Goal: Task Accomplishment & Management: Complete application form

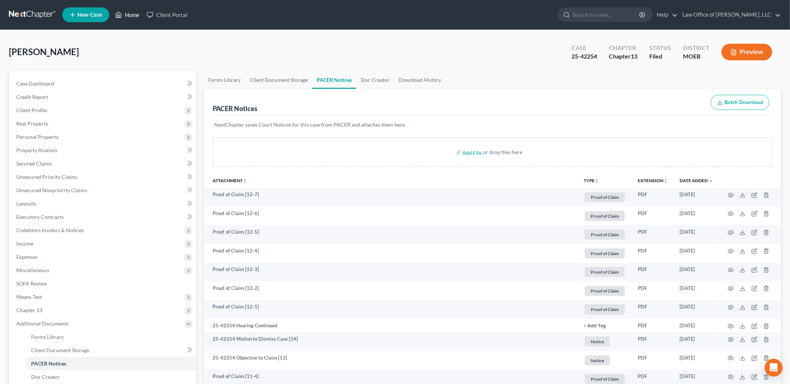
click at [134, 16] on link "Home" at bounding box center [127, 14] width 31 height 13
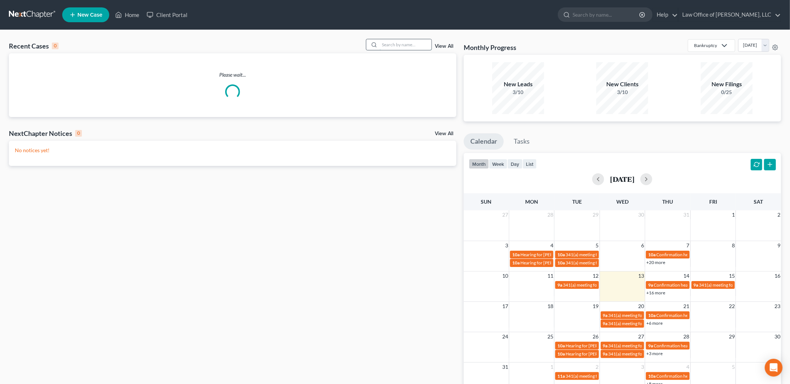
click at [395, 47] on input "search" at bounding box center [406, 44] width 52 height 11
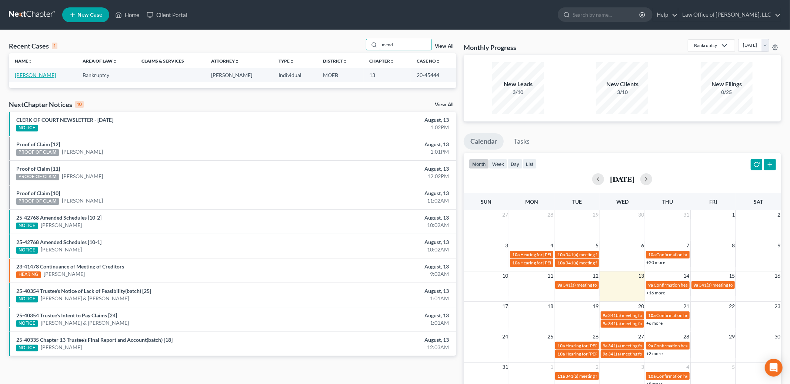
type input "mend"
click at [41, 74] on link "[PERSON_NAME]" at bounding box center [35, 75] width 41 height 6
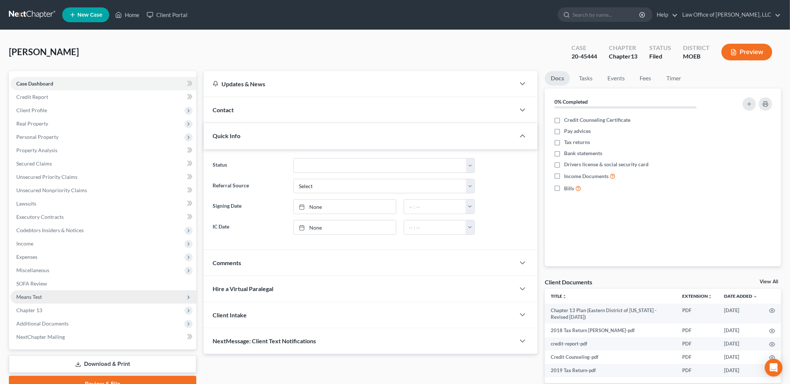
click at [59, 296] on span "Means Test" at bounding box center [103, 296] width 186 height 13
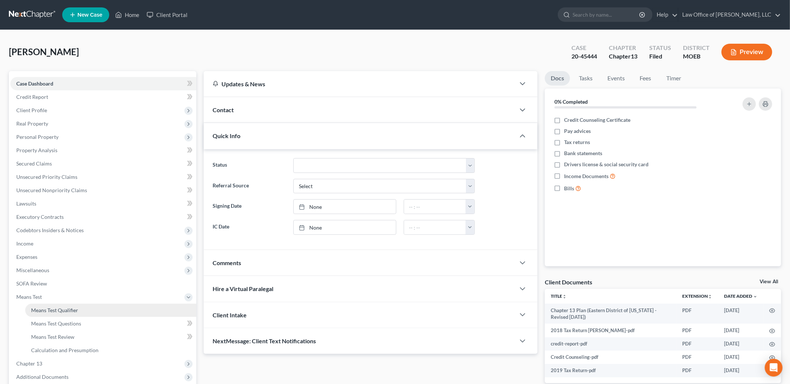
click at [59, 307] on span "Means Test Qualifier" at bounding box center [54, 310] width 47 height 6
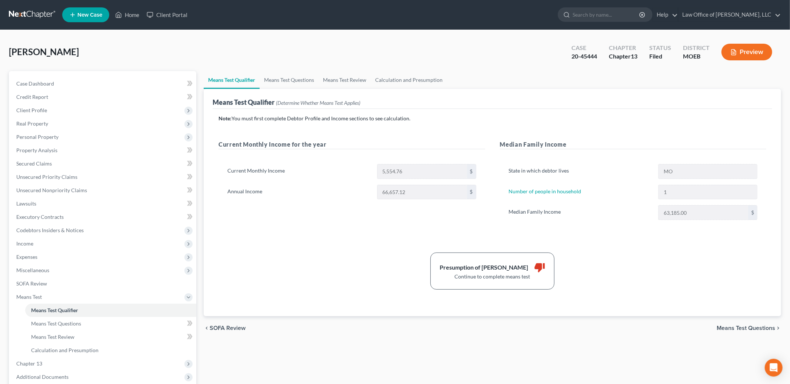
click at [135, 6] on ul "New Case Home Client Portal - No Result - See all results Or Press Enter... Hel…" at bounding box center [421, 14] width 719 height 19
click at [130, 16] on link "Home" at bounding box center [127, 14] width 31 height 13
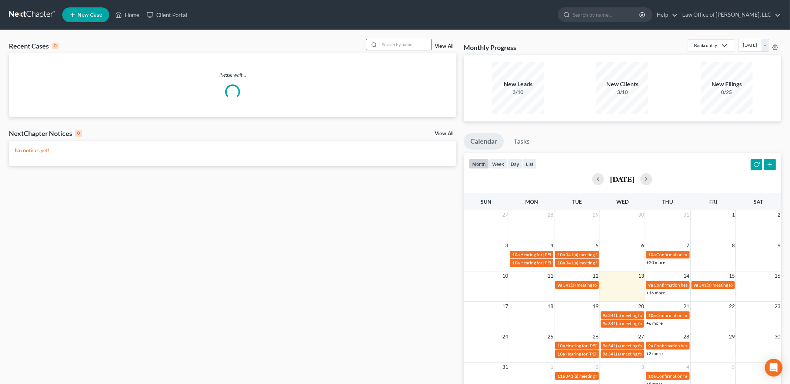
click at [402, 41] on input "search" at bounding box center [406, 44] width 52 height 11
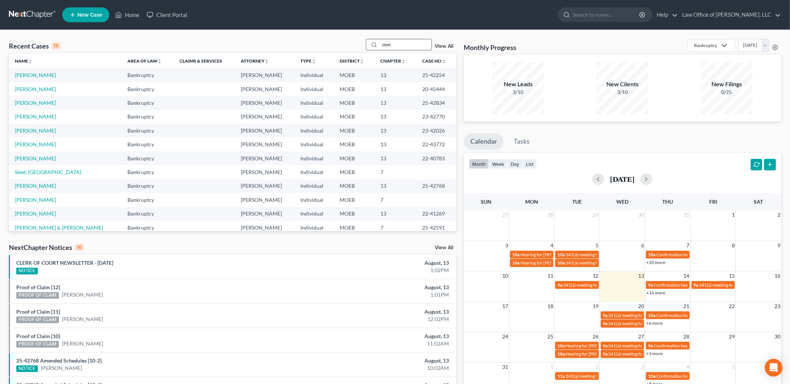
type input "sleet"
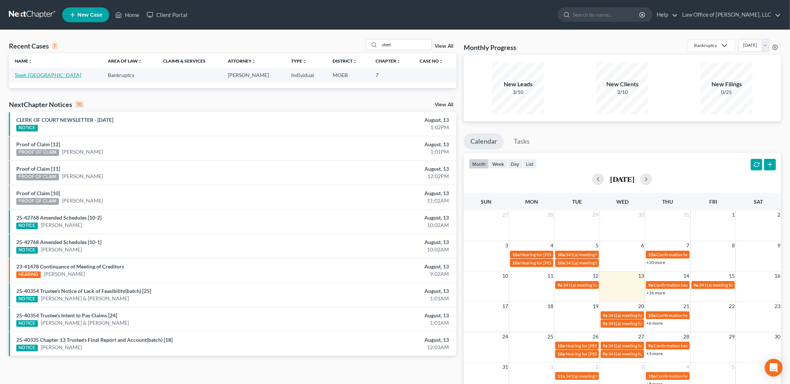
click at [25, 72] on link "Sleet, [GEOGRAPHIC_DATA]" at bounding box center [48, 75] width 66 height 6
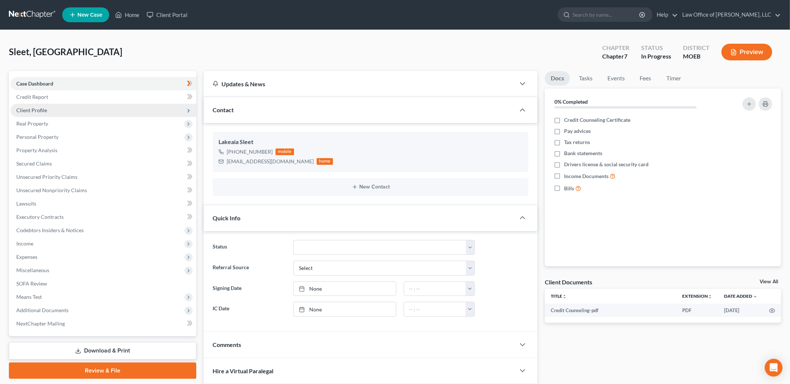
click at [65, 110] on span "Client Profile" at bounding box center [103, 110] width 186 height 13
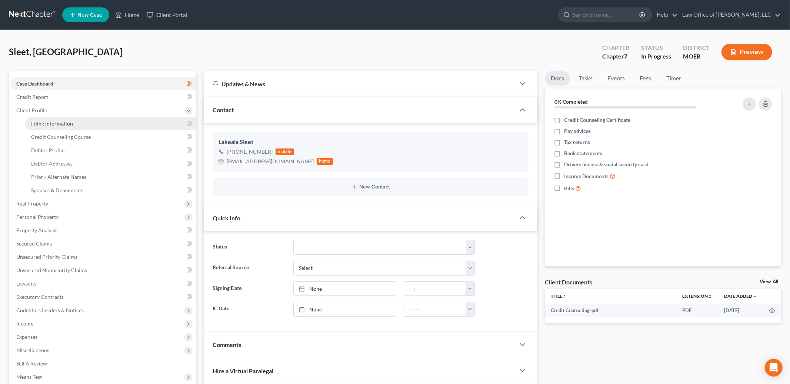
click at [64, 121] on span "Filing Information" at bounding box center [52, 123] width 42 height 6
select select "1"
select select "0"
select select "26"
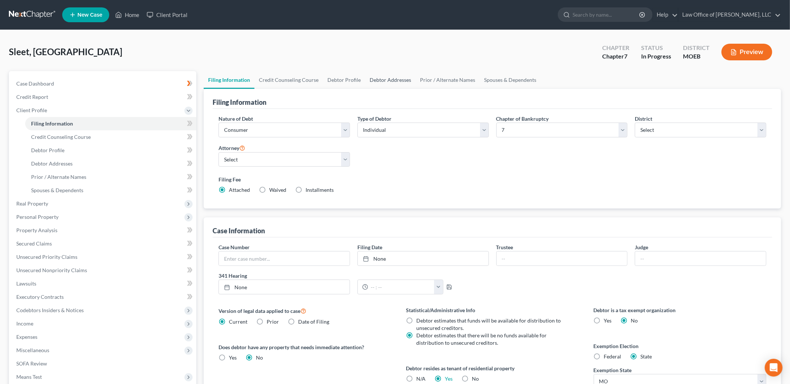
click at [369, 75] on link "Debtor Addresses" at bounding box center [390, 80] width 50 height 18
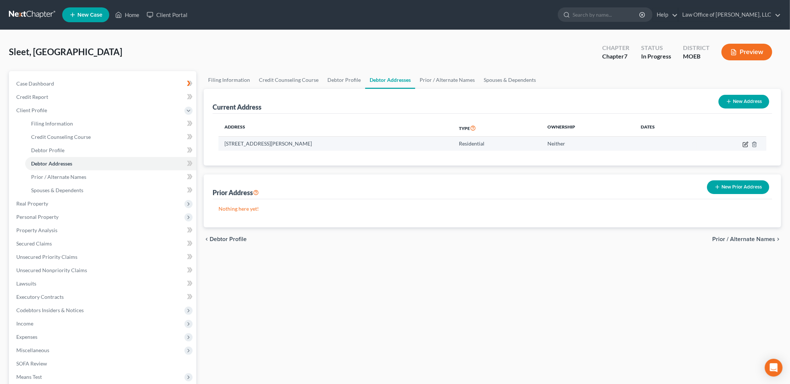
click at [744, 144] on icon "button" at bounding box center [746, 145] width 6 height 6
select select "26"
select select "0"
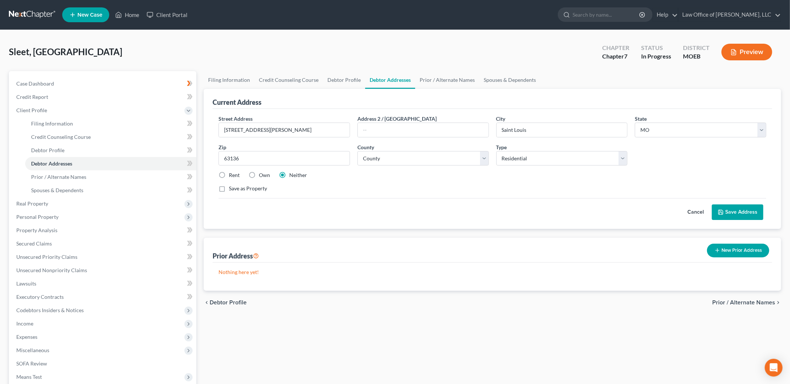
click at [716, 249] on icon "button" at bounding box center [718, 250] width 6 height 6
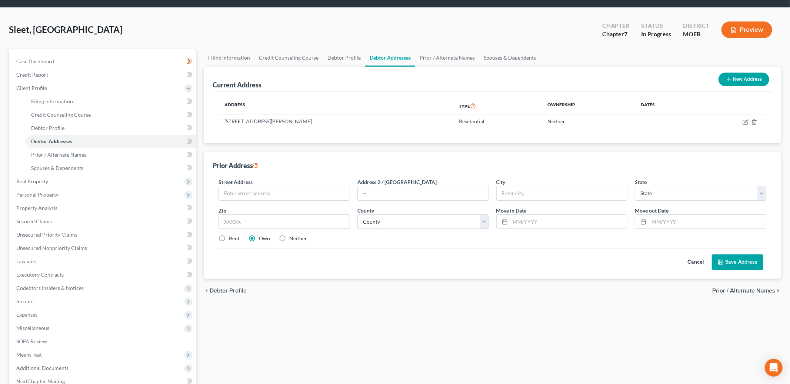
scroll to position [25, 0]
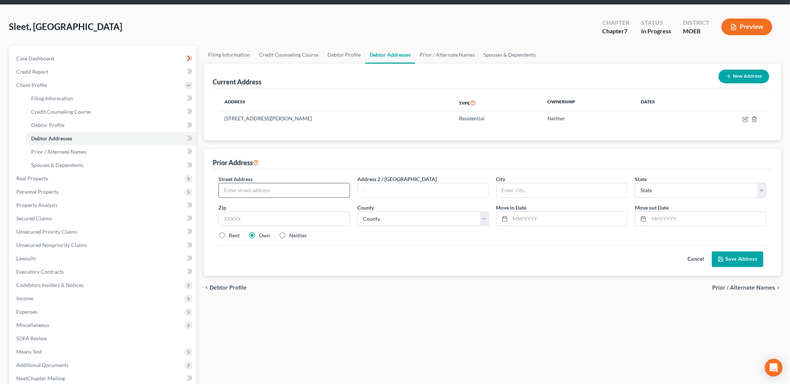
click at [304, 189] on input "text" at bounding box center [284, 190] width 131 height 14
type input "[STREET_ADDRESS]"
type input "11101"
type input "[GEOGRAPHIC_DATA]"
select select "35"
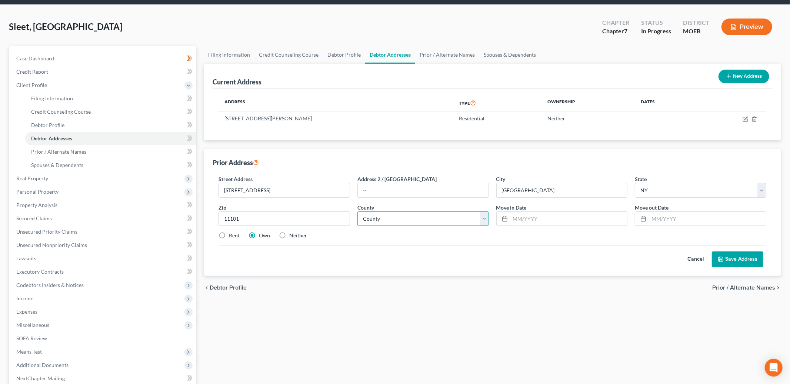
click at [392, 218] on select "County [GEOGRAPHIC_DATA] [GEOGRAPHIC_DATA] [GEOGRAPHIC_DATA] [GEOGRAPHIC_DATA] …" at bounding box center [423, 219] width 132 height 15
select select "40"
click at [357, 212] on select "County [GEOGRAPHIC_DATA] [GEOGRAPHIC_DATA] [GEOGRAPHIC_DATA] [GEOGRAPHIC_DATA] …" at bounding box center [423, 219] width 132 height 15
click at [536, 221] on input "text" at bounding box center [569, 219] width 117 height 14
type input "05/2022"
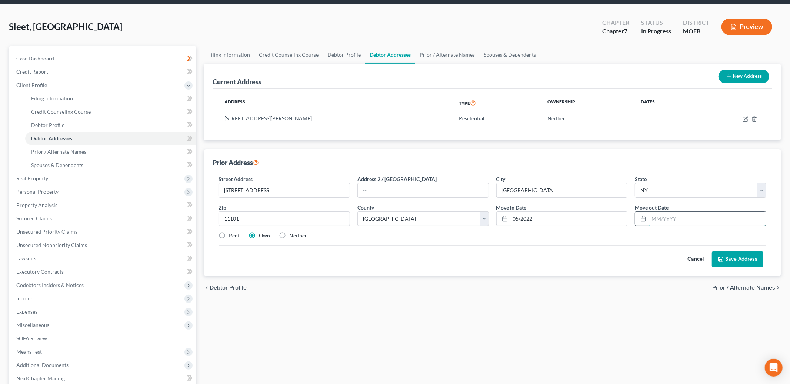
click at [667, 219] on input "text" at bounding box center [707, 219] width 117 height 14
type input "04/2023"
click at [229, 236] on label "Rent" at bounding box center [234, 235] width 11 height 7
click at [232, 236] on input "Rent" at bounding box center [234, 234] width 5 height 5
radio input "true"
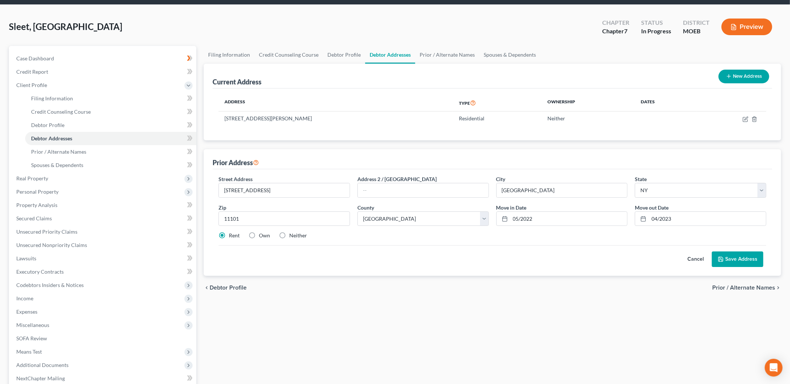
click at [739, 258] on button "Save Address" at bounding box center [737, 260] width 51 height 16
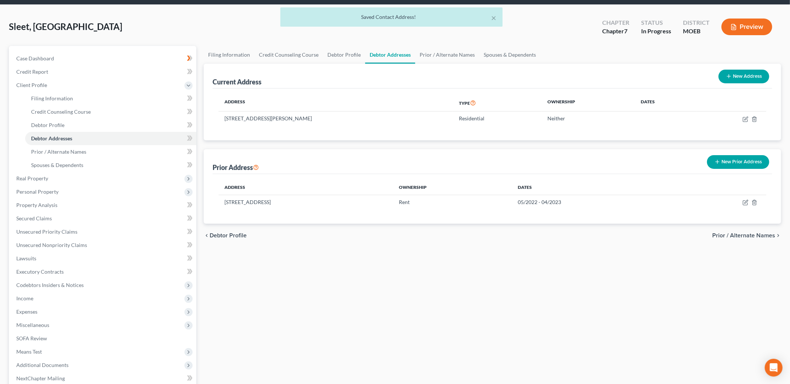
click at [737, 155] on button "New Prior Address" at bounding box center [738, 162] width 62 height 14
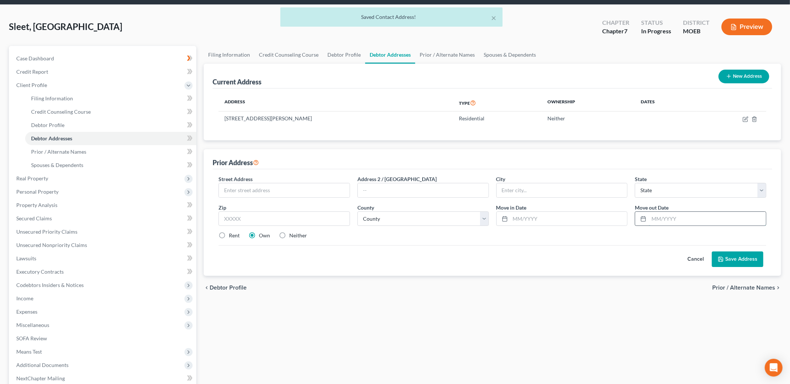
click at [659, 219] on input "text" at bounding box center [707, 219] width 117 height 14
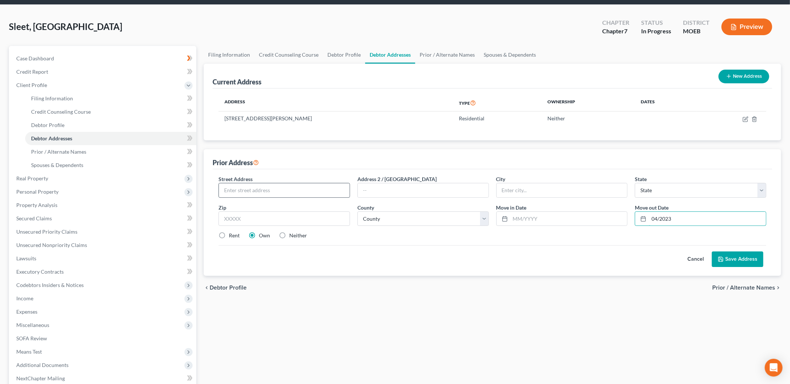
type input "04/2023"
click at [242, 190] on input "text" at bounding box center [284, 190] width 131 height 14
type input "1322 St. Marks"
click at [401, 190] on input "text" at bounding box center [423, 190] width 131 height 14
type input "Apt 8 B"
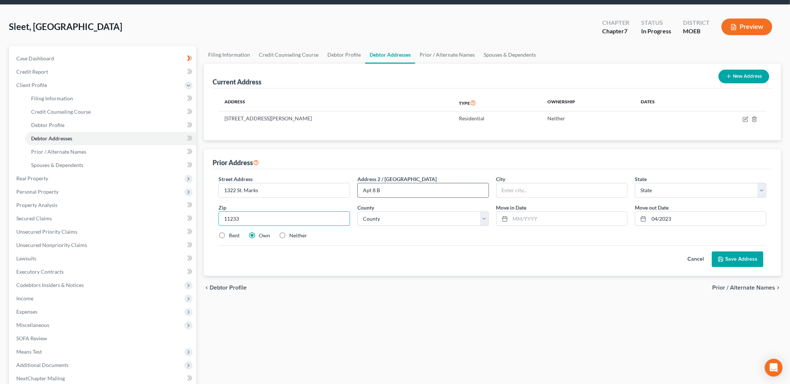
type input "11233"
type input "[GEOGRAPHIC_DATA]"
select select "35"
click at [419, 223] on select "County" at bounding box center [423, 219] width 132 height 15
select select "23"
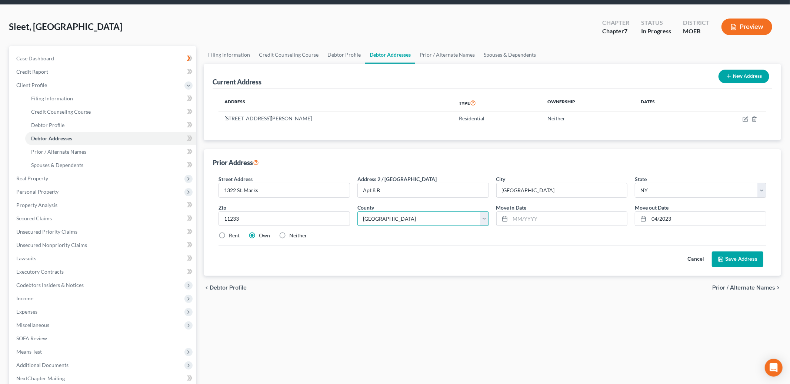
click at [357, 212] on select "County [GEOGRAPHIC_DATA] [GEOGRAPHIC_DATA] [GEOGRAPHIC_DATA] [GEOGRAPHIC_DATA] …" at bounding box center [423, 219] width 132 height 15
click at [516, 220] on input "text" at bounding box center [569, 219] width 117 height 14
type input "04/2017"
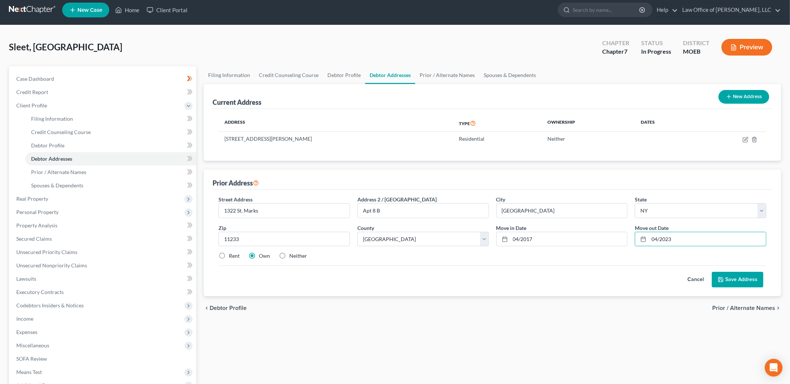
scroll to position [0, 0]
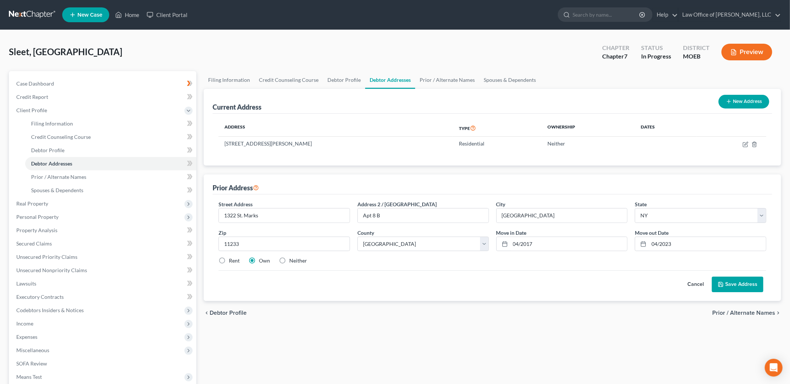
click at [726, 288] on button "Save Address" at bounding box center [737, 285] width 51 height 16
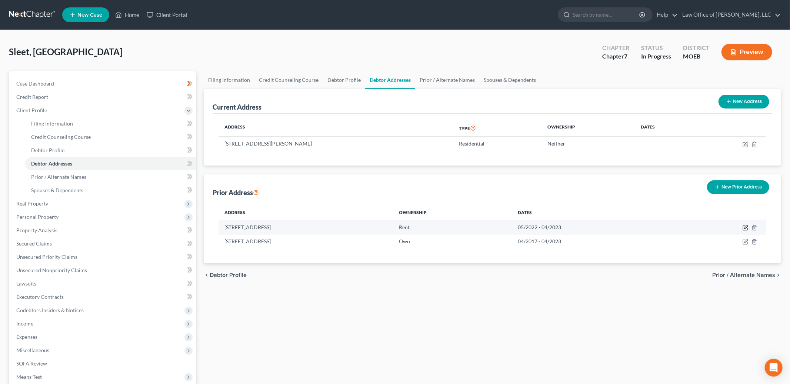
click at [745, 229] on icon "button" at bounding box center [746, 228] width 6 height 6
select select "35"
select select "40"
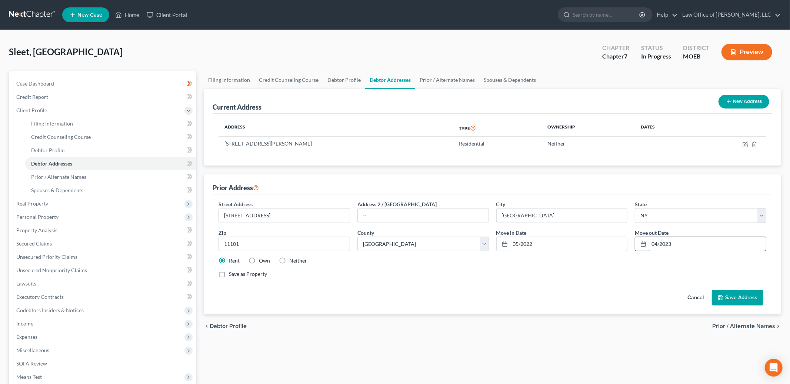
click at [659, 245] on input "04/2023" at bounding box center [707, 244] width 117 height 14
click at [658, 244] on input "04/2023" at bounding box center [707, 244] width 117 height 14
click at [725, 298] on button "Save Address" at bounding box center [737, 298] width 51 height 16
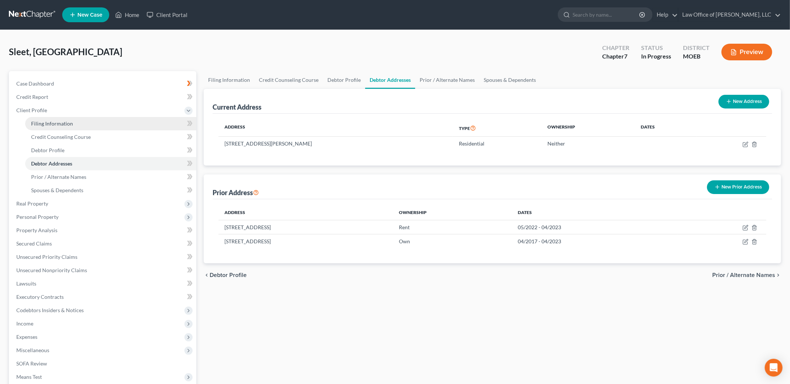
click at [70, 124] on span "Filing Information" at bounding box center [52, 123] width 42 height 6
select select "1"
select select "0"
select select "45"
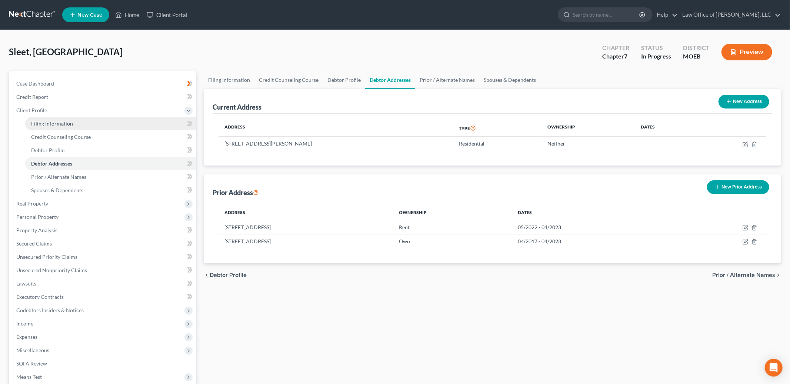
select select "0"
select select "26"
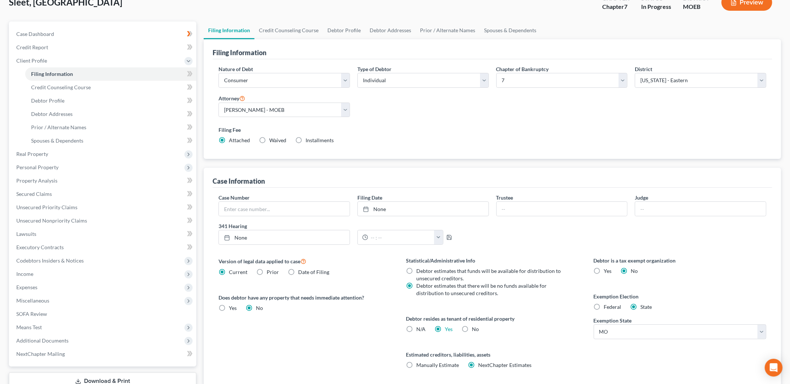
scroll to position [104, 0]
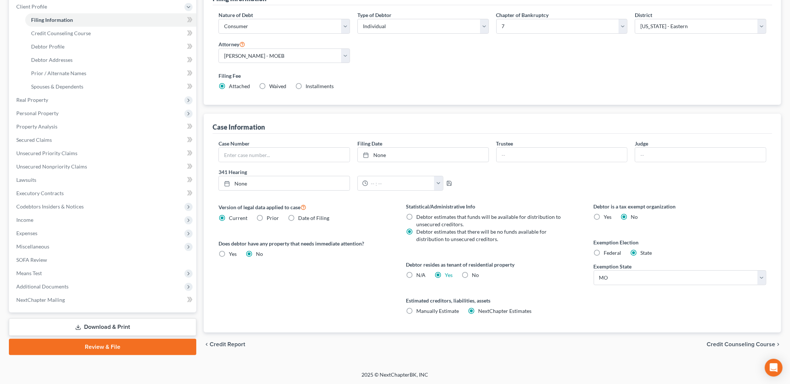
click at [723, 343] on span "Credit Counseling Course" at bounding box center [741, 345] width 69 height 6
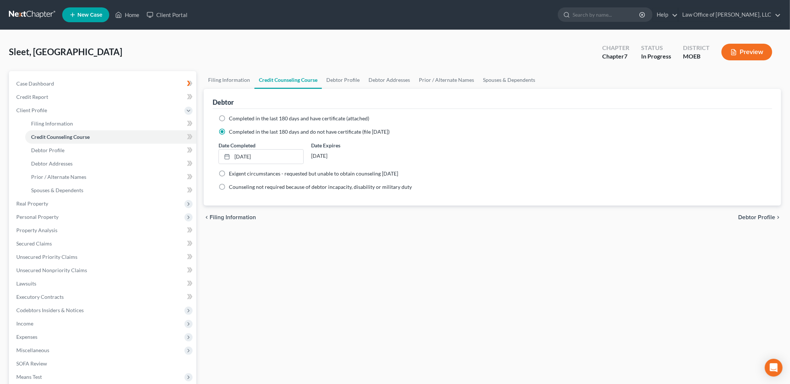
click at [744, 216] on span "Debtor Profile" at bounding box center [756, 217] width 37 height 6
select select "0"
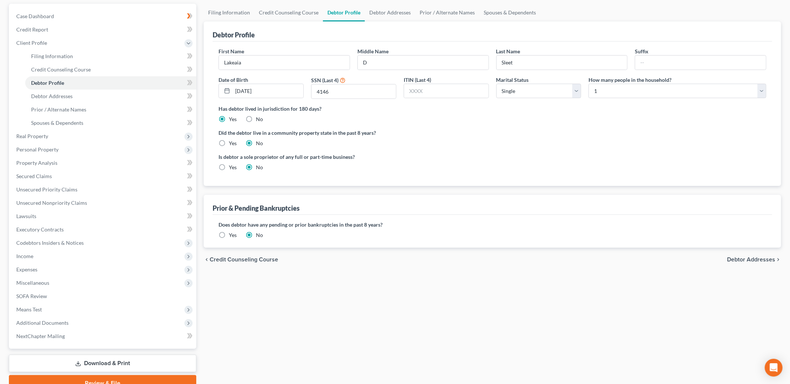
scroll to position [68, 0]
click at [745, 259] on span "Debtor Addresses" at bounding box center [751, 259] width 48 height 6
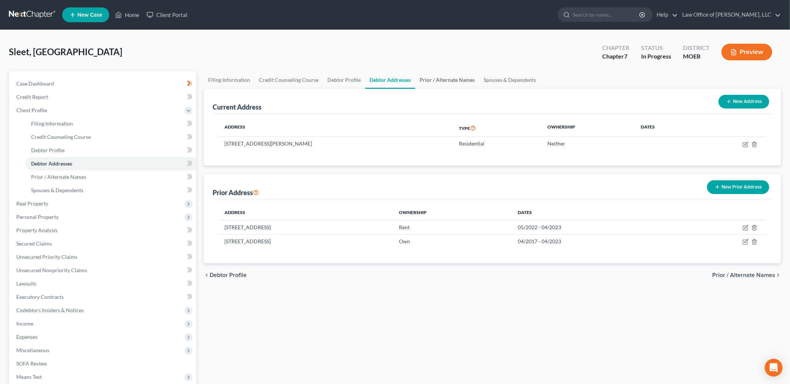
click at [439, 78] on link "Prior / Alternate Names" at bounding box center [447, 80] width 64 height 18
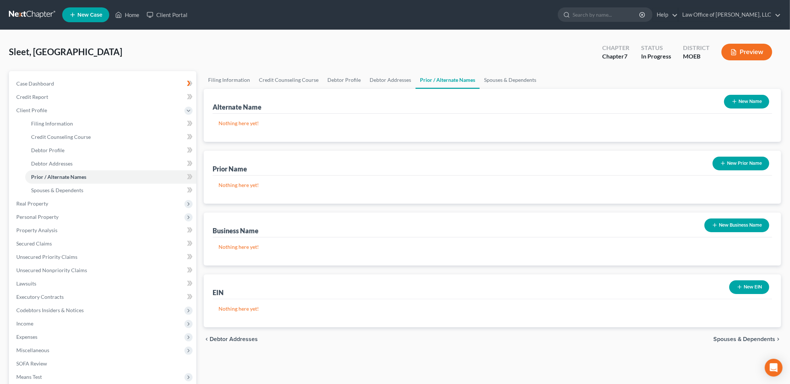
click at [720, 229] on button "New Business Name" at bounding box center [737, 226] width 65 height 14
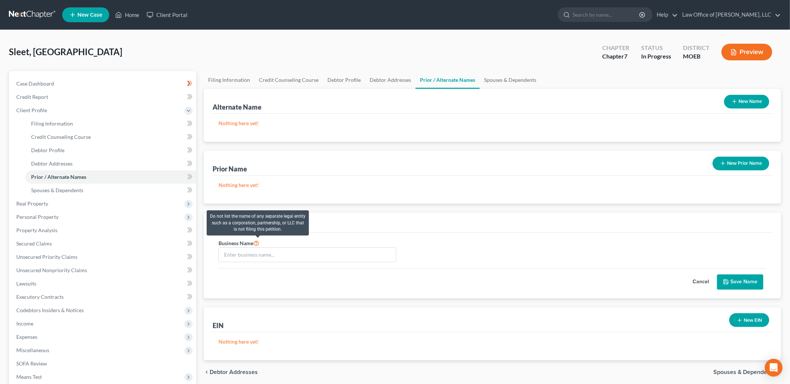
click at [257, 242] on icon at bounding box center [256, 242] width 6 height 7
click at [697, 282] on button "Cancel" at bounding box center [701, 282] width 33 height 15
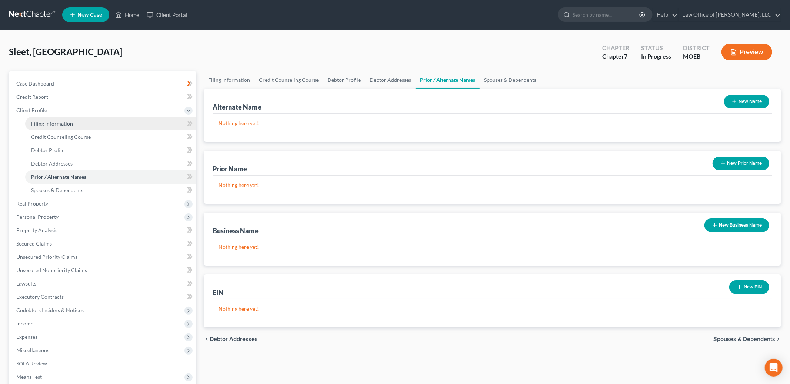
click at [62, 124] on span "Filing Information" at bounding box center [52, 123] width 42 height 6
select select "1"
select select "0"
select select "45"
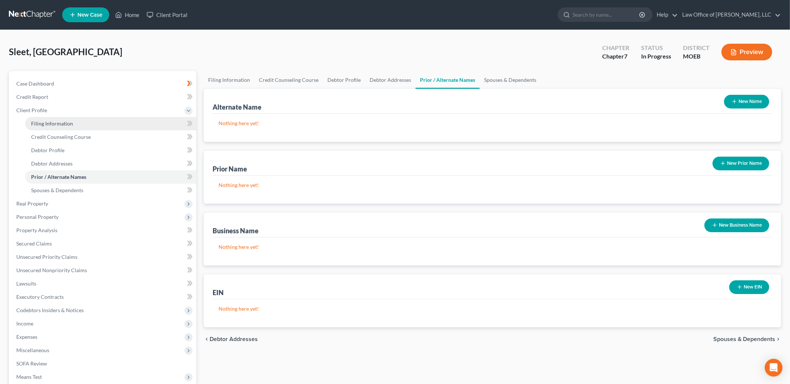
select select "0"
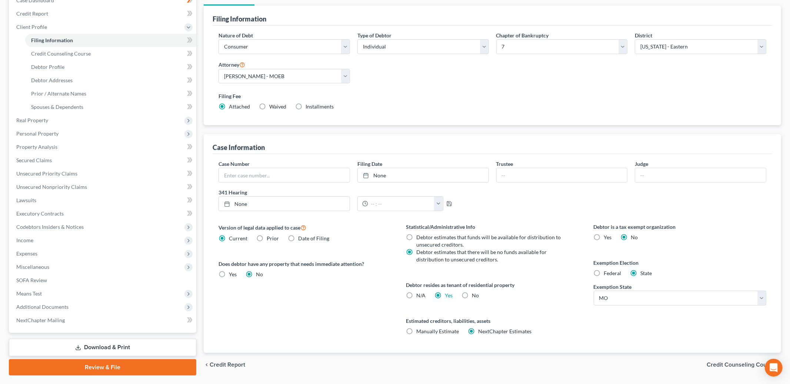
scroll to position [104, 0]
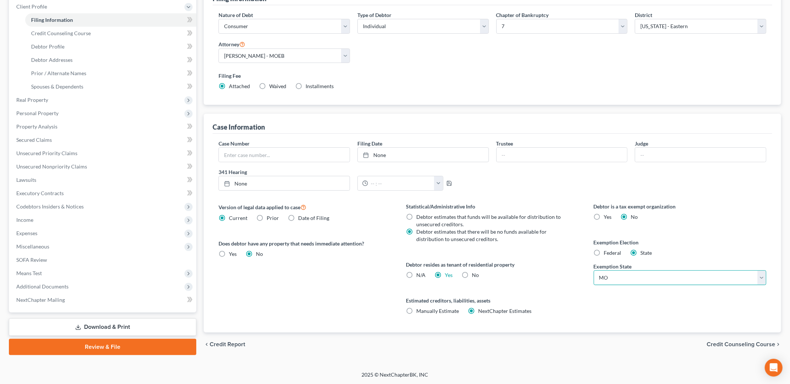
click at [616, 277] on select "State [US_STATE] AK AR AZ CA CO CT DE DC [GEOGRAPHIC_DATA] [GEOGRAPHIC_DATA] GU…" at bounding box center [680, 277] width 173 height 15
select select "35"
click at [594, 270] on select "State [US_STATE] AK AR AZ CA CO CT DE DC [GEOGRAPHIC_DATA] [GEOGRAPHIC_DATA] GU…" at bounding box center [680, 277] width 173 height 15
click at [728, 348] on div "chevron_left Credit Report Credit Counseling Course chevron_right" at bounding box center [493, 345] width 578 height 24
click at [727, 344] on span "Credit Counseling Course" at bounding box center [741, 345] width 69 height 6
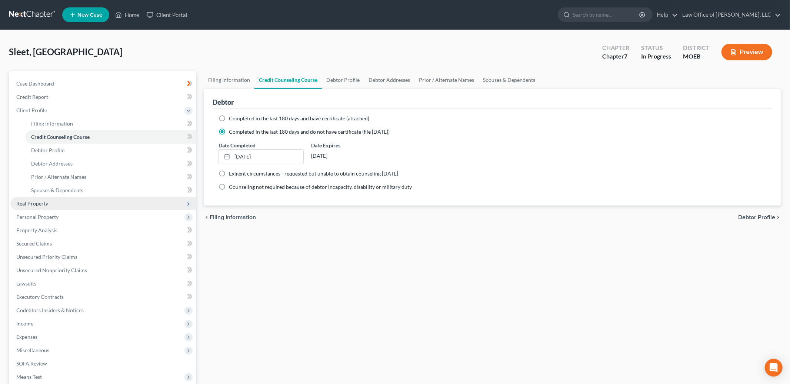
click at [56, 202] on span "Real Property" at bounding box center [103, 203] width 186 height 13
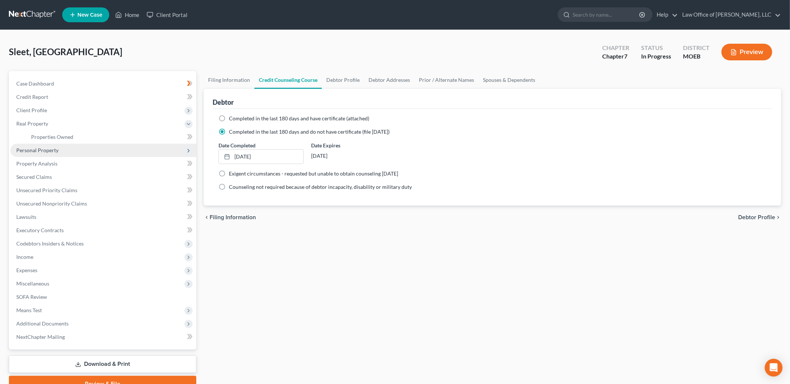
click at [47, 151] on span "Personal Property" at bounding box center [37, 150] width 42 height 6
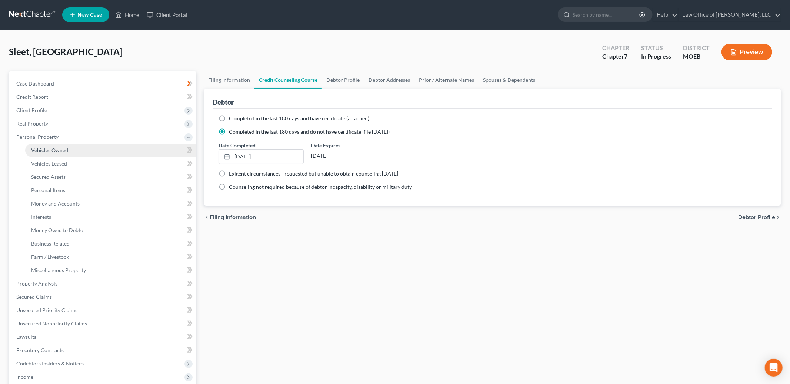
click at [48, 149] on span "Vehicles Owned" at bounding box center [49, 150] width 37 height 6
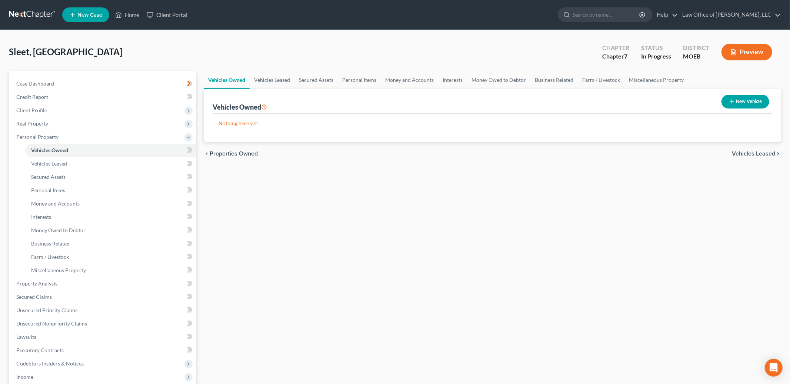
click at [747, 153] on span "Vehicles Leased" at bounding box center [753, 154] width 43 height 6
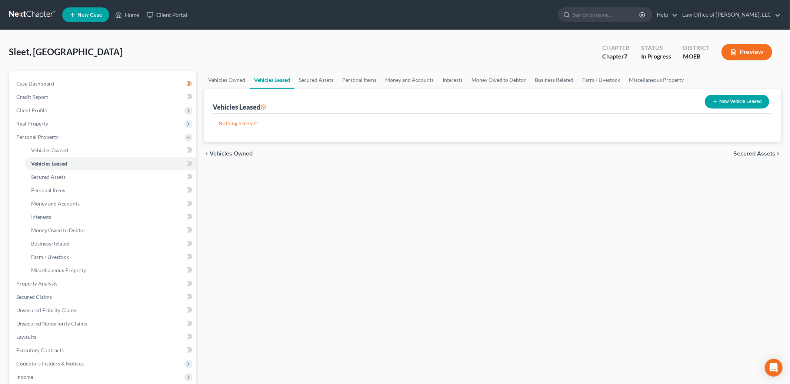
click at [747, 153] on span "Secured Assets" at bounding box center [755, 154] width 42 height 6
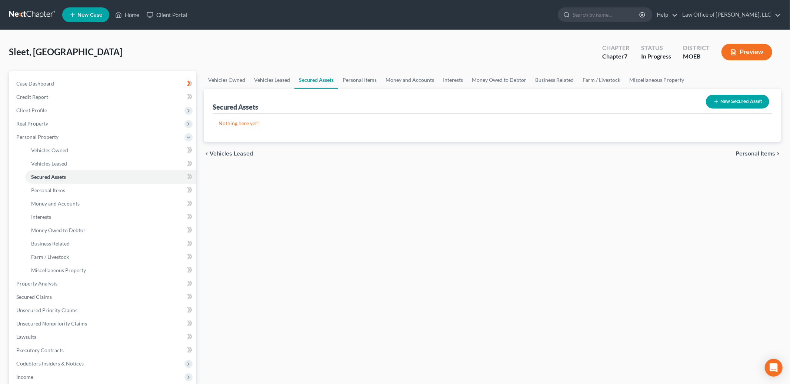
click at [747, 153] on span "Personal Items" at bounding box center [756, 154] width 40 height 6
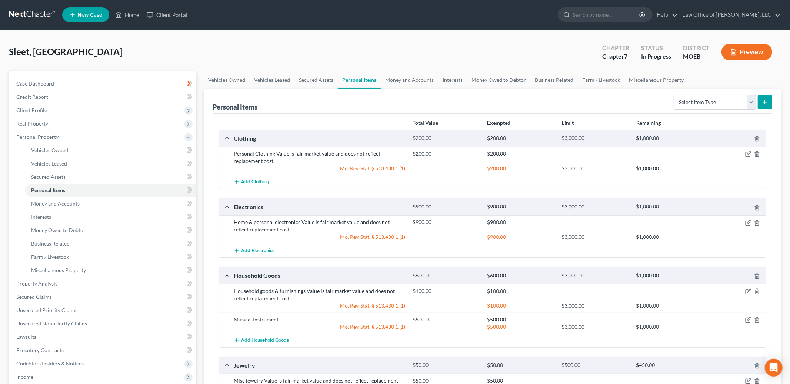
click at [743, 153] on div at bounding box center [737, 153] width 60 height 7
click at [747, 153] on icon "button" at bounding box center [748, 154] width 6 height 6
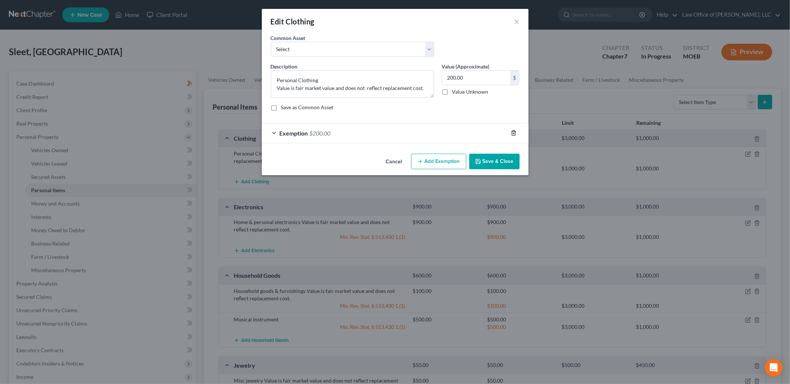
click at [514, 134] on line "button" at bounding box center [514, 133] width 0 height 1
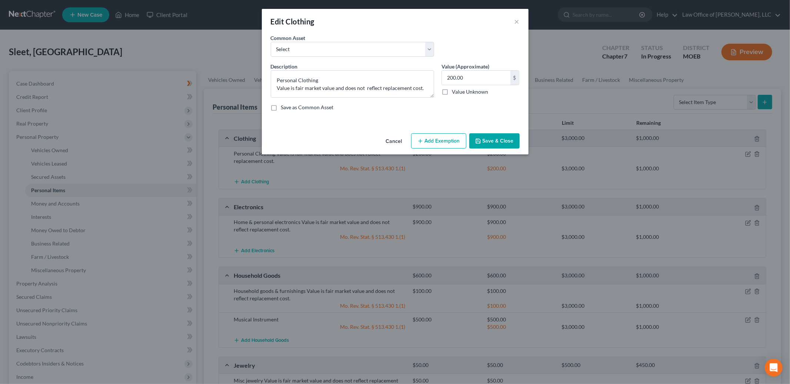
click at [437, 144] on button "Add Exemption" at bounding box center [438, 141] width 55 height 16
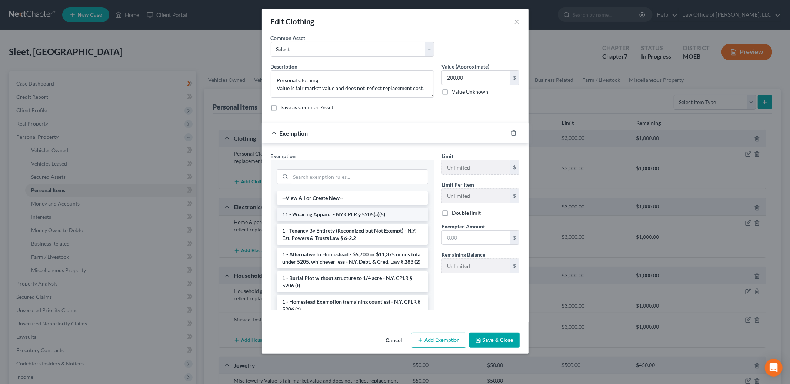
click at [379, 213] on li "11 - Wearing Apparel - NY CPLR § 5205(a)(5)" at bounding box center [353, 214] width 152 height 13
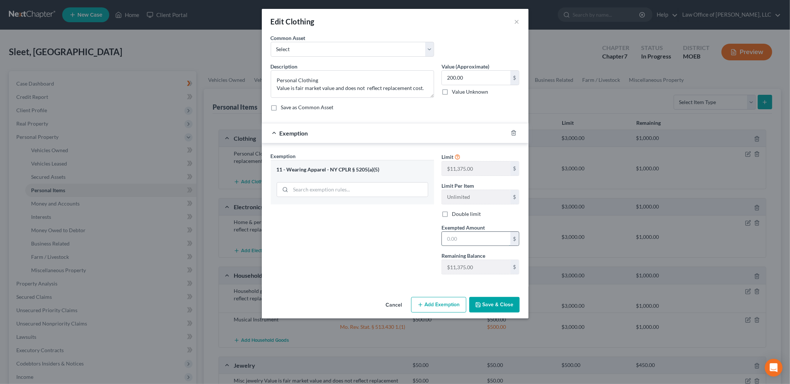
click at [475, 242] on input "text" at bounding box center [476, 239] width 69 height 14
type input "200.00"
click at [483, 308] on button "Save & Close" at bounding box center [494, 305] width 50 height 16
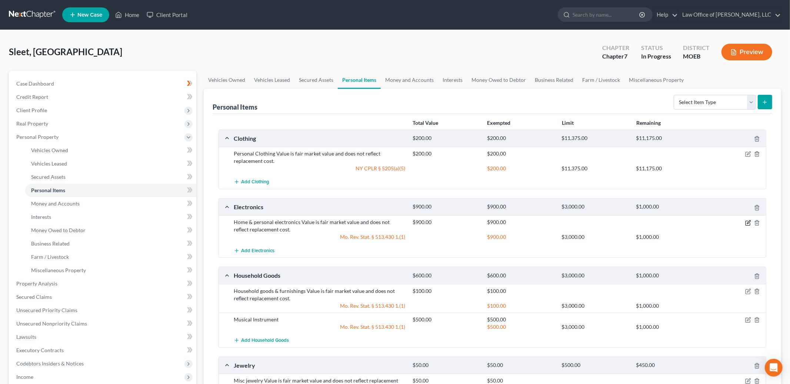
click at [748, 224] on icon "button" at bounding box center [748, 223] width 6 height 6
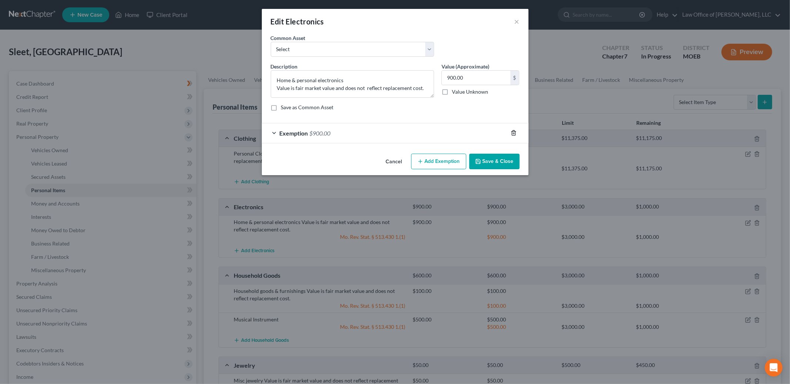
click at [512, 132] on icon "button" at bounding box center [513, 133] width 3 height 5
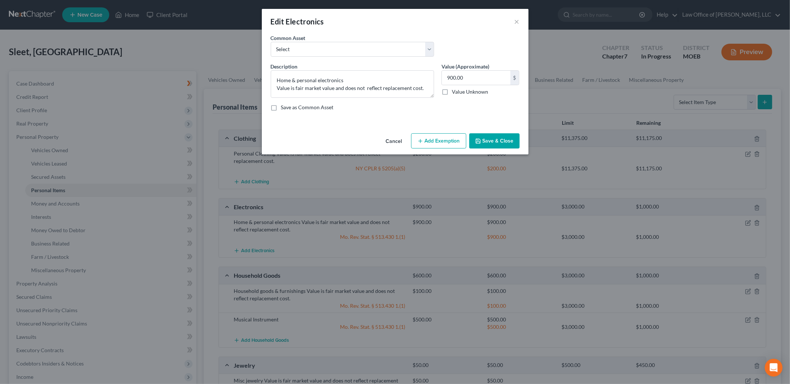
click at [442, 139] on button "Add Exemption" at bounding box center [438, 141] width 55 height 16
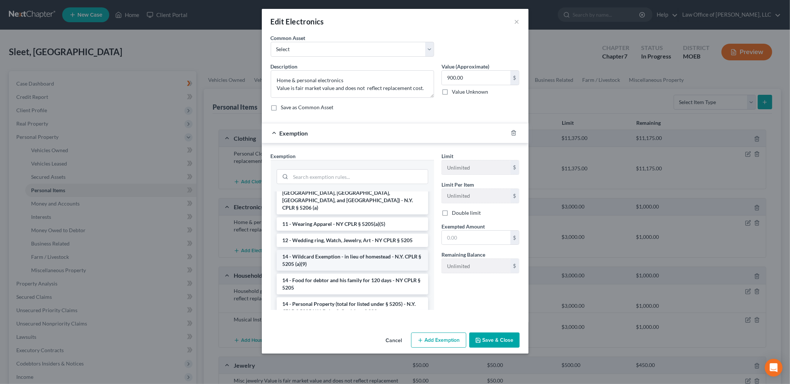
scroll to position [203, 0]
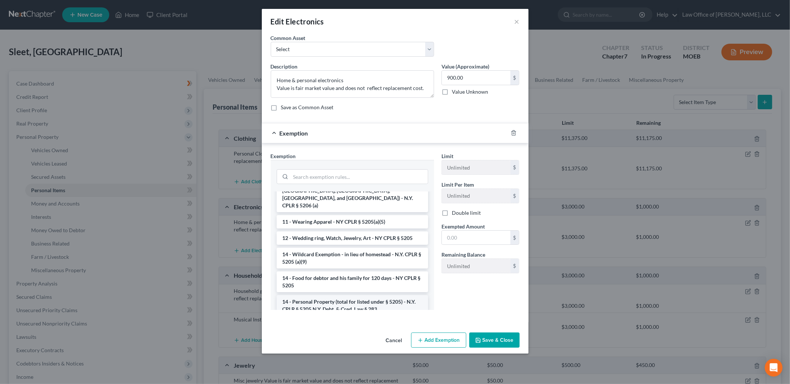
click at [363, 295] on li "14 - Personal Property (total for listed under § 5205) - N.Y. CPLR § 5205 N.Y. …" at bounding box center [353, 305] width 152 height 21
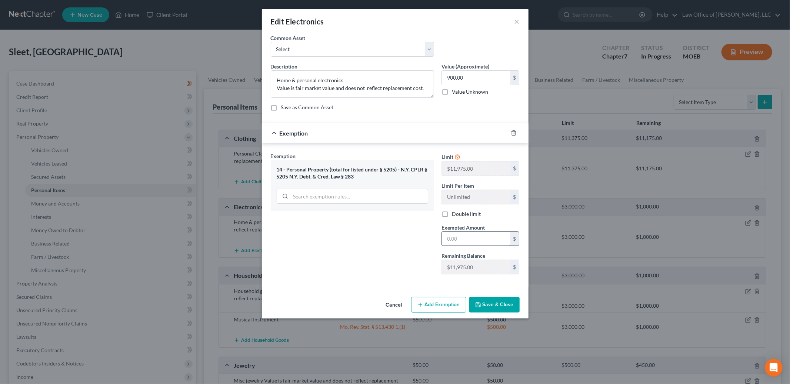
click at [469, 240] on input "text" at bounding box center [476, 239] width 69 height 14
type input "900.00"
click at [490, 310] on button "Save & Close" at bounding box center [494, 305] width 50 height 16
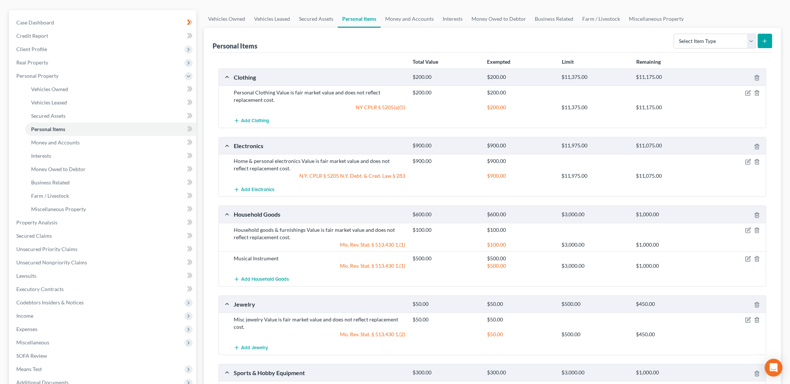
scroll to position [78, 0]
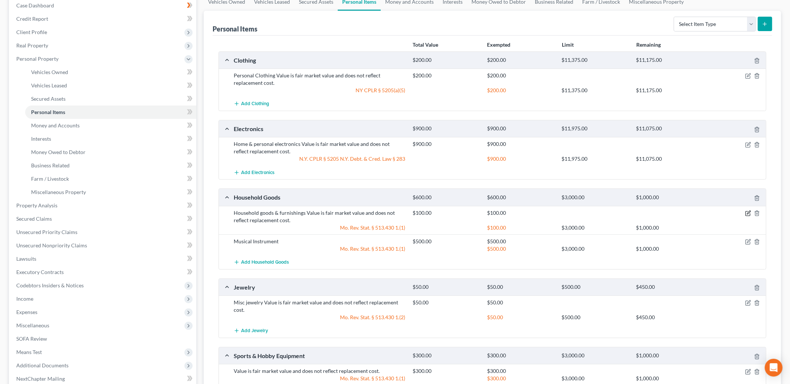
click at [748, 214] on icon "button" at bounding box center [748, 212] width 3 height 3
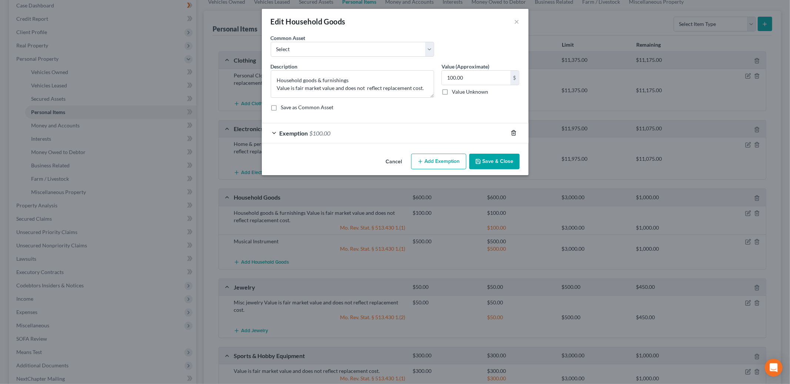
click at [512, 133] on icon "button" at bounding box center [514, 133] width 6 height 6
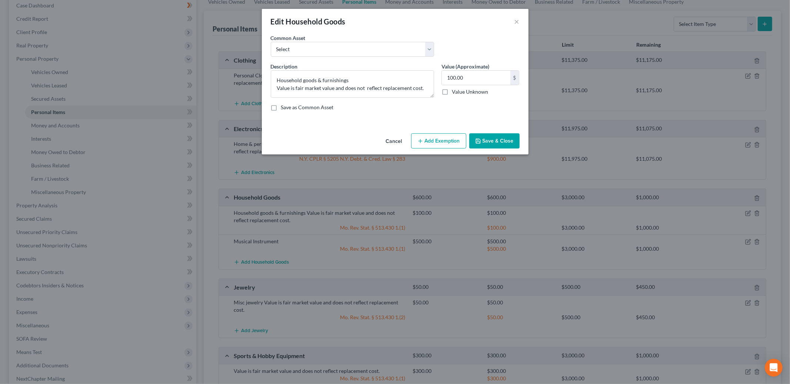
click at [432, 141] on button "Add Exemption" at bounding box center [438, 141] width 55 height 16
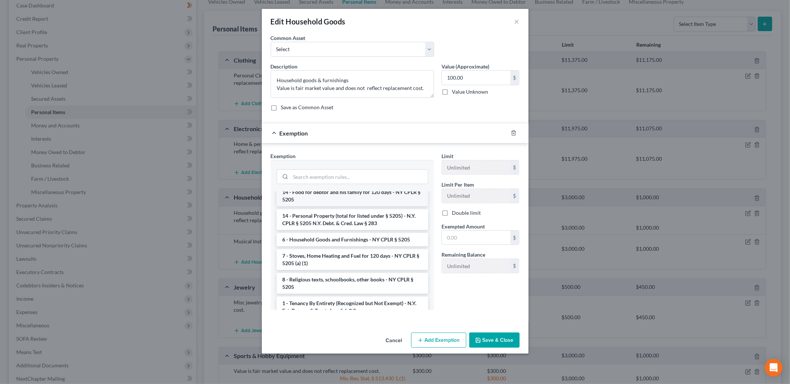
scroll to position [57, 0]
click at [392, 220] on li "14 - Personal Property (total for listed under § 5205) - N.Y. CPLR § 5205 N.Y. …" at bounding box center [353, 217] width 152 height 21
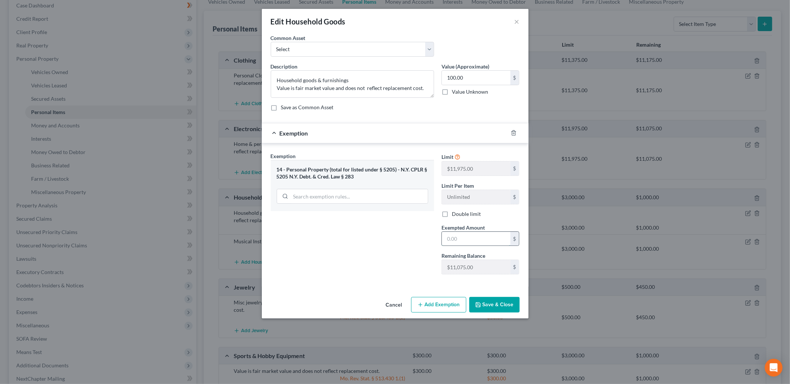
click at [479, 243] on input "text" at bounding box center [476, 239] width 69 height 14
type input "100.00"
click at [491, 306] on button "Save & Close" at bounding box center [494, 305] width 50 height 16
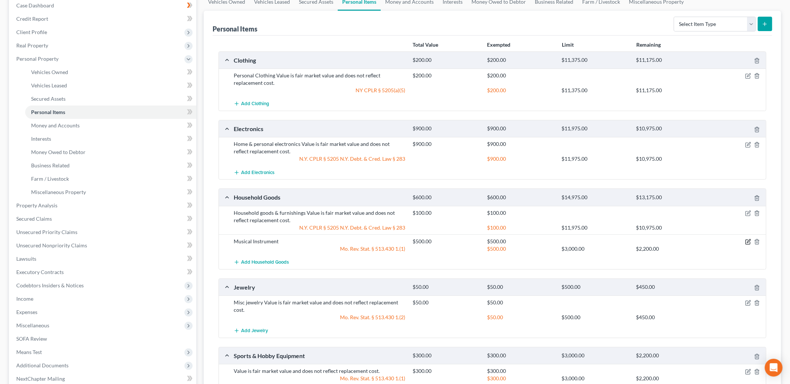
click at [749, 241] on icon "button" at bounding box center [748, 242] width 6 height 6
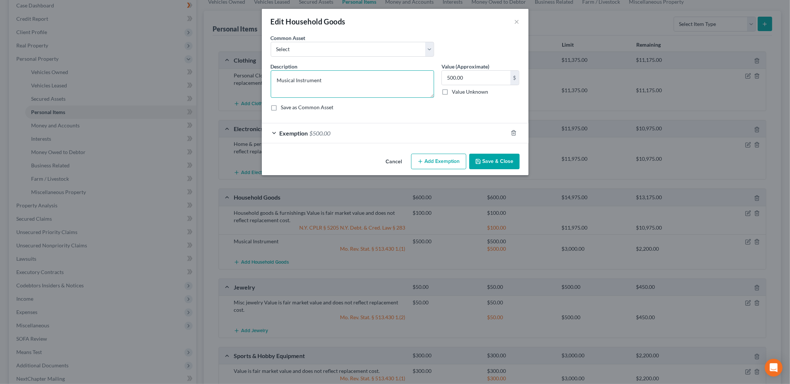
click at [331, 80] on textarea "Musical Instrument" at bounding box center [352, 83] width 163 height 27
type textarea "Musical Instruments"
click at [435, 134] on div "Exemption $500.00" at bounding box center [385, 133] width 246 height 20
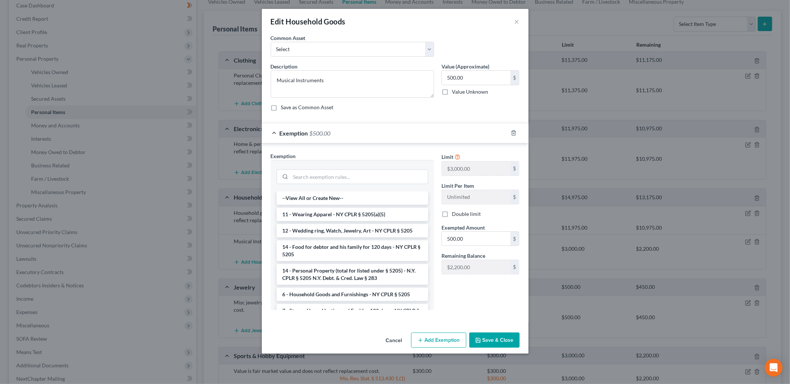
click at [493, 338] on button "Save & Close" at bounding box center [494, 341] width 50 height 16
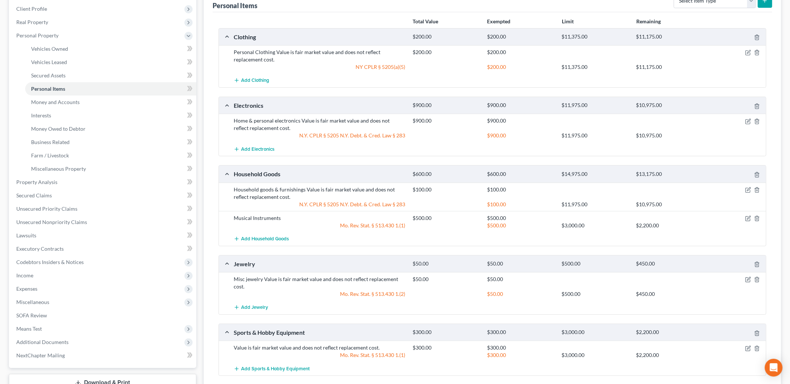
scroll to position [102, 0]
click at [747, 217] on icon "button" at bounding box center [748, 218] width 6 height 6
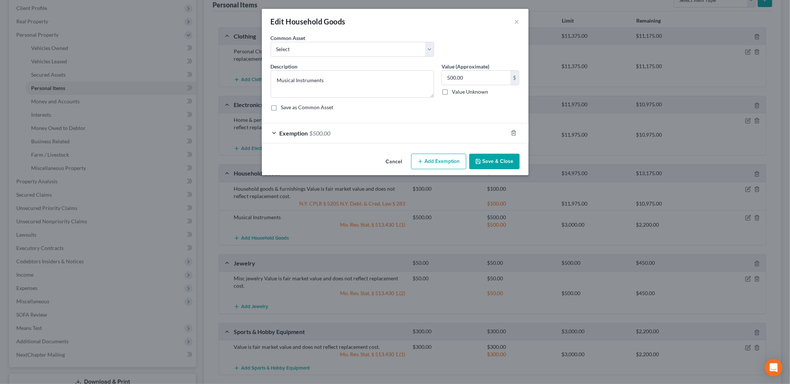
click at [509, 133] on div at bounding box center [518, 133] width 21 height 12
click at [513, 133] on icon "button" at bounding box center [514, 133] width 6 height 6
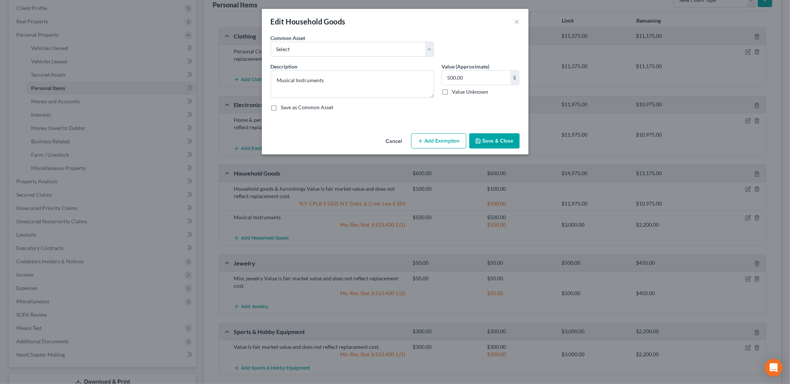
click at [423, 141] on icon "button" at bounding box center [421, 141] width 6 height 6
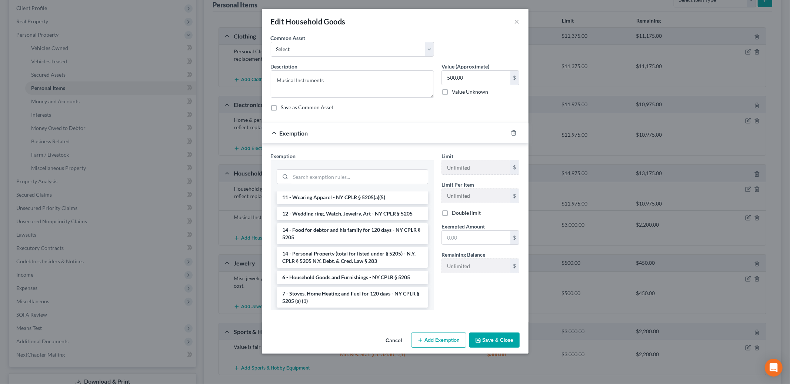
scroll to position [20, 0]
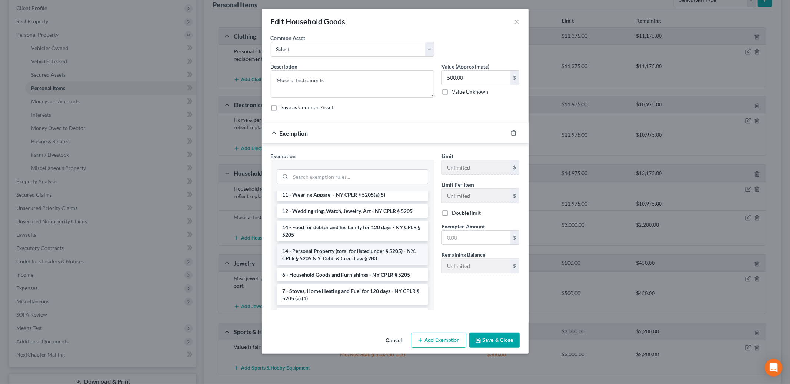
click at [380, 251] on li "14 - Personal Property (total for listed under § 5205) - N.Y. CPLR § 5205 N.Y. …" at bounding box center [353, 255] width 152 height 21
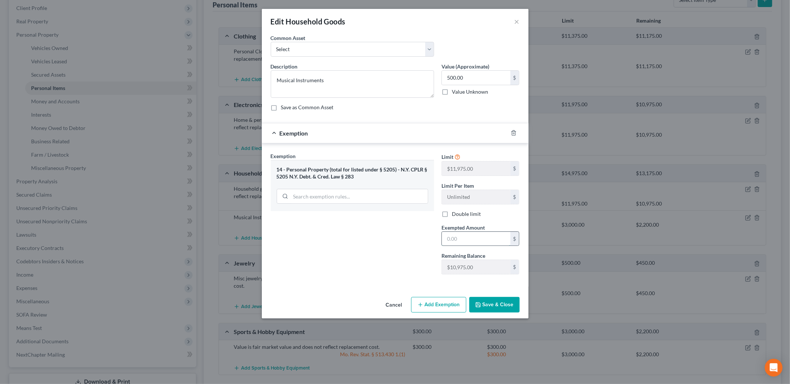
click at [472, 242] on input "text" at bounding box center [476, 239] width 69 height 14
type input "500.00"
click at [483, 307] on button "Save & Close" at bounding box center [494, 305] width 50 height 16
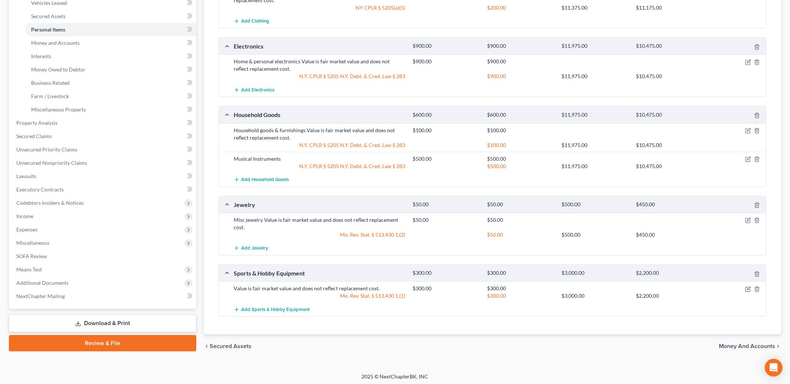
scroll to position [163, 0]
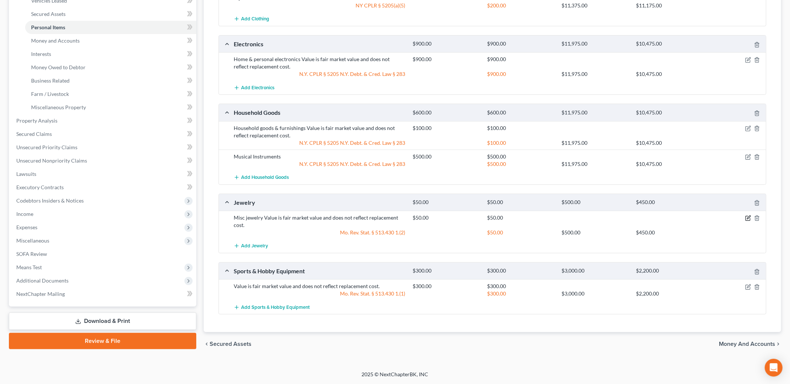
click at [746, 218] on icon "button" at bounding box center [748, 218] width 6 height 6
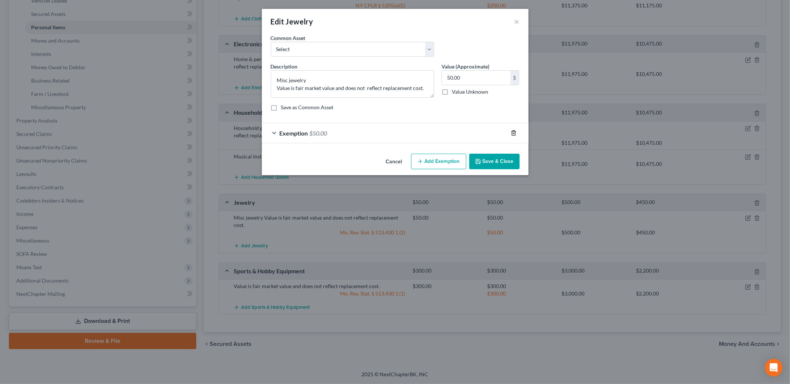
click at [513, 133] on icon "button" at bounding box center [514, 133] width 6 height 6
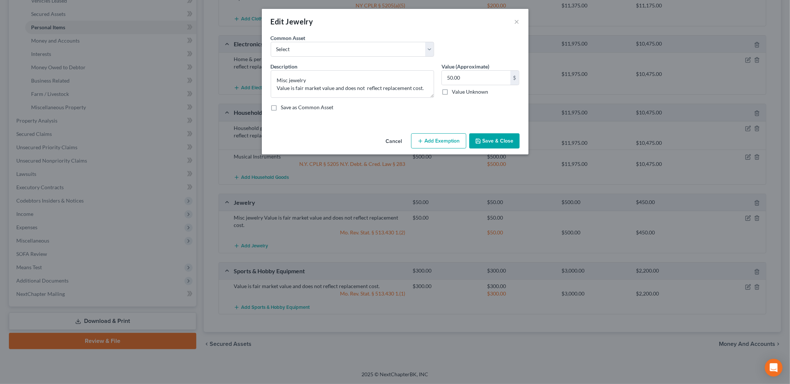
click at [438, 137] on button "Add Exemption" at bounding box center [438, 141] width 55 height 16
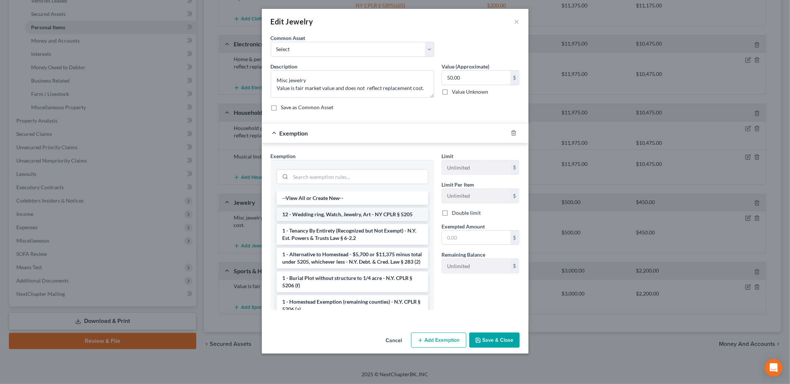
click at [380, 215] on li "12 - Wedding ring, Watch, Jewelry, Art - NY CPLR § 5205" at bounding box center [353, 214] width 152 height 13
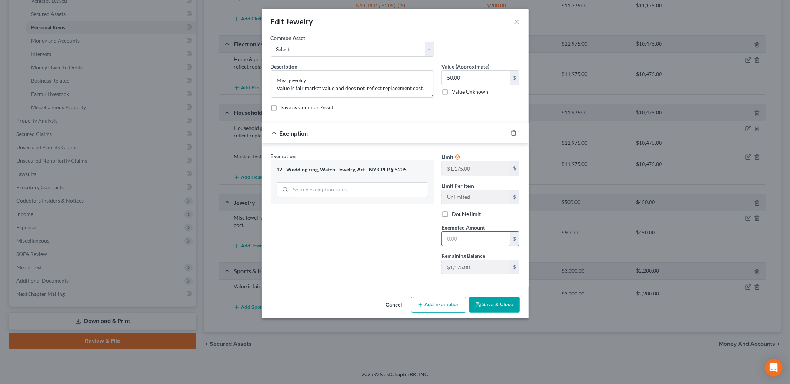
click at [469, 241] on input "text" at bounding box center [476, 239] width 69 height 14
type input "50.00"
click at [493, 303] on button "Save & Close" at bounding box center [494, 305] width 50 height 16
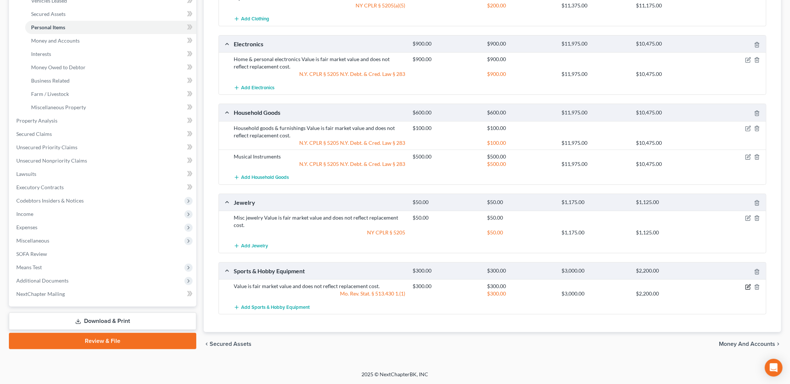
click at [748, 286] on icon "button" at bounding box center [748, 286] width 3 height 3
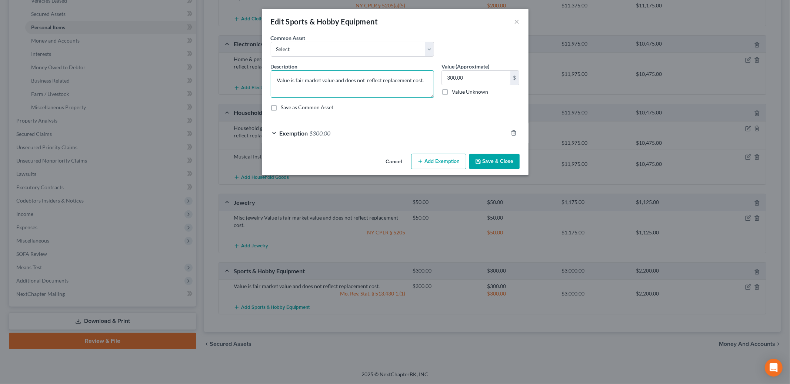
click at [276, 78] on textarea "Value is fair market value and does not reflect replacement cost." at bounding box center [352, 83] width 163 height 27
click at [511, 134] on icon "button" at bounding box center [514, 133] width 6 height 6
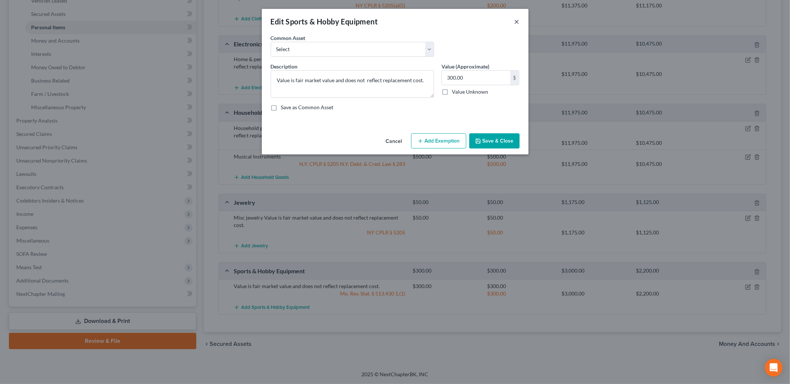
click at [518, 19] on button "×" at bounding box center [517, 21] width 5 height 9
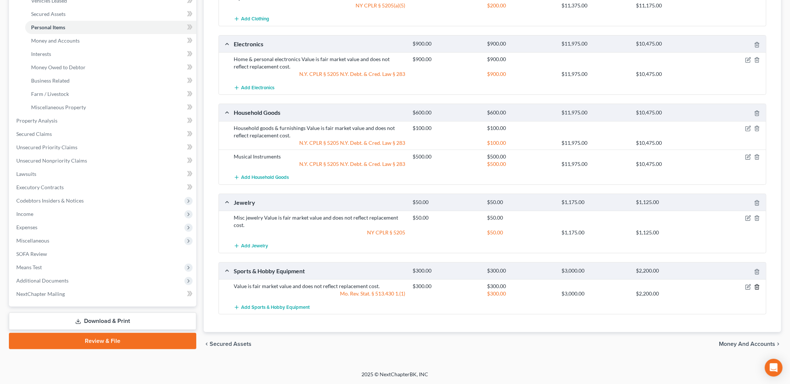
click at [757, 286] on icon "button" at bounding box center [757, 287] width 6 height 6
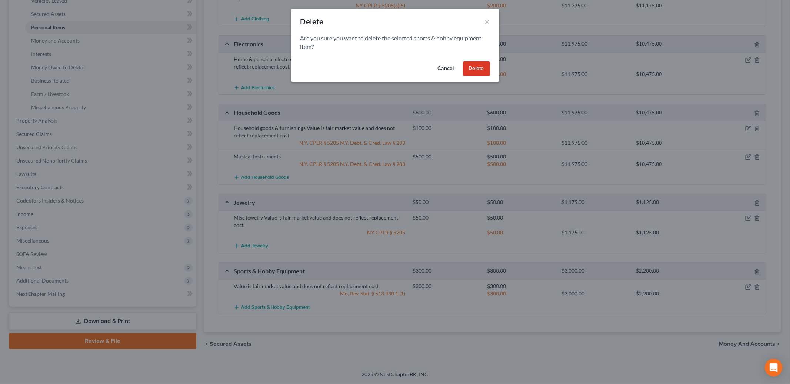
click at [472, 63] on button "Delete" at bounding box center [476, 68] width 27 height 15
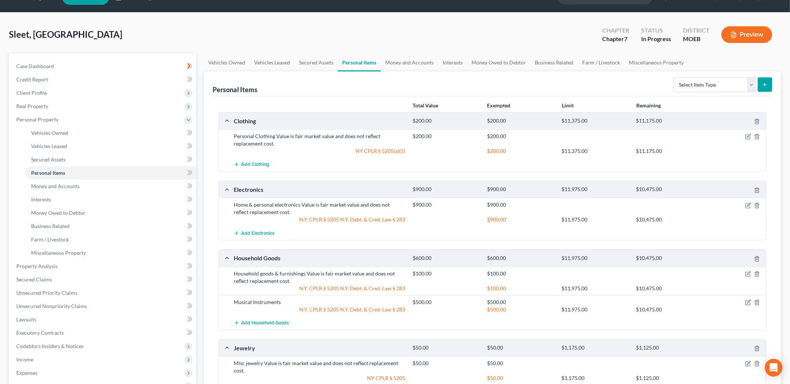
scroll to position [0, 0]
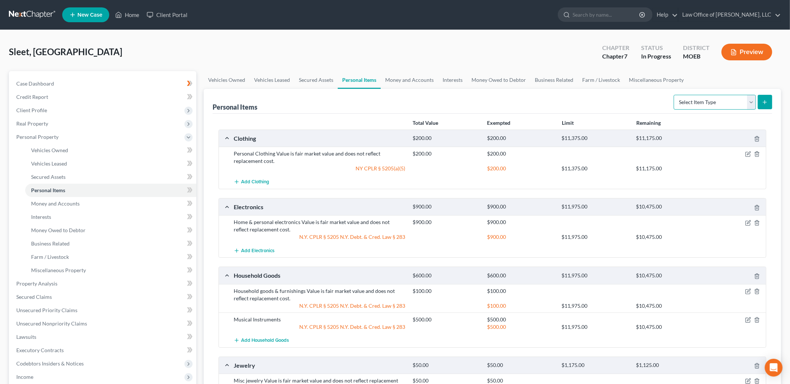
click at [704, 103] on select "Select Item Type Clothing Collectibles Of Value Electronics Firearms Household …" at bounding box center [715, 102] width 82 height 15
click at [705, 103] on select "Select Item Type Clothing Collectibles Of Value Electronics Firearms Household …" at bounding box center [715, 102] width 82 height 15
select select "other"
click at [675, 95] on select "Select Item Type Clothing Collectibles Of Value Electronics Firearms Household …" at bounding box center [715, 102] width 82 height 15
click at [763, 105] on button "submit" at bounding box center [765, 102] width 14 height 14
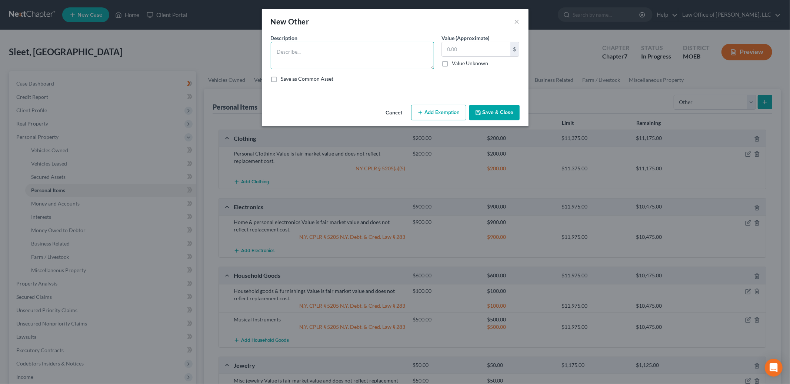
click at [349, 51] on textarea at bounding box center [352, 55] width 163 height 27
type textarea "D"
type textarea "Art created by Debtor"
click at [470, 51] on input "text" at bounding box center [476, 49] width 69 height 14
click at [469, 49] on input "text" at bounding box center [476, 49] width 69 height 14
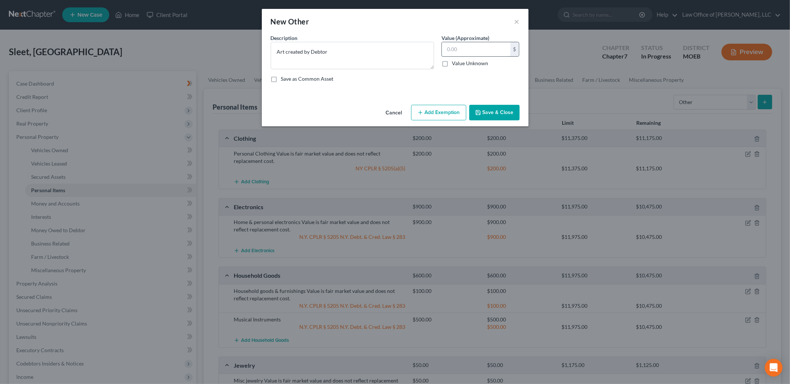
click at [467, 49] on input "text" at bounding box center [476, 49] width 69 height 14
click at [463, 50] on input "text" at bounding box center [476, 49] width 69 height 14
type input "0.00"
click at [495, 112] on button "Save & Close" at bounding box center [494, 113] width 50 height 16
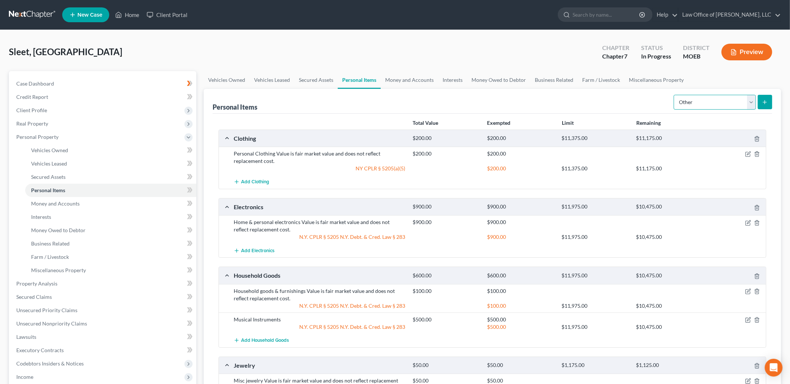
click at [719, 108] on select "Select Item Type Clothing Collectibles Of Value Electronics Firearms Household …" at bounding box center [715, 102] width 82 height 15
click at [701, 106] on select "Select Item Type Clothing Collectibles Of Value Electronics Firearms Household …" at bounding box center [715, 102] width 82 height 15
click at [408, 74] on link "Money and Accounts" at bounding box center [409, 80] width 57 height 18
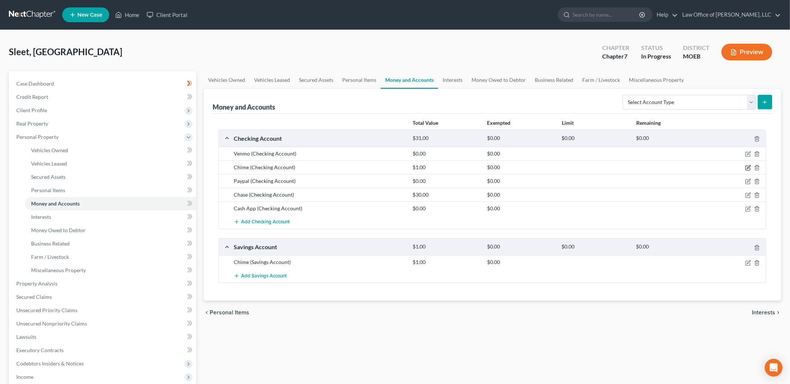
click at [748, 168] on icon "button" at bounding box center [748, 167] width 3 height 3
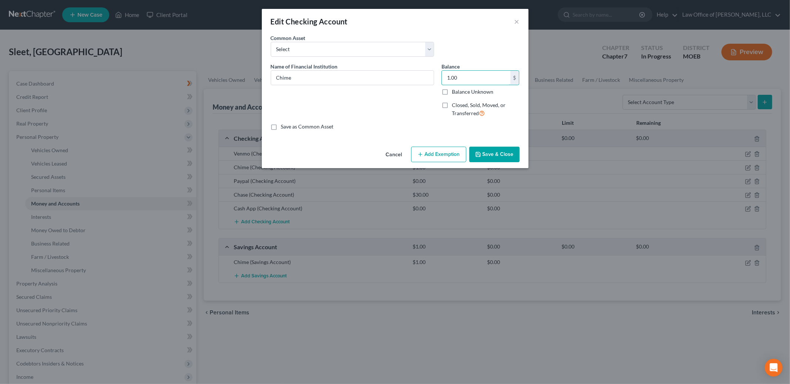
drag, startPoint x: 478, startPoint y: 78, endPoint x: 422, endPoint y: 64, distance: 57.1
click at [422, 64] on div "Name of Financial Institution * Chime Balance 1.00 $ Balance Unknown Balance Un…" at bounding box center [395, 93] width 256 height 61
type input "0.18"
click at [435, 159] on button "Add Exemption" at bounding box center [438, 155] width 55 height 16
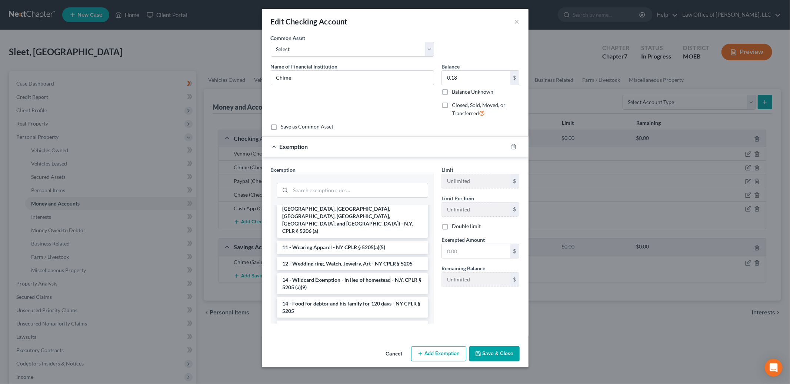
scroll to position [169, 0]
click at [379, 272] on li "14 - Wildcard Exemption - in lieu of homestead - N.Y. CPLR § 5205 (a)(9)" at bounding box center [353, 282] width 152 height 21
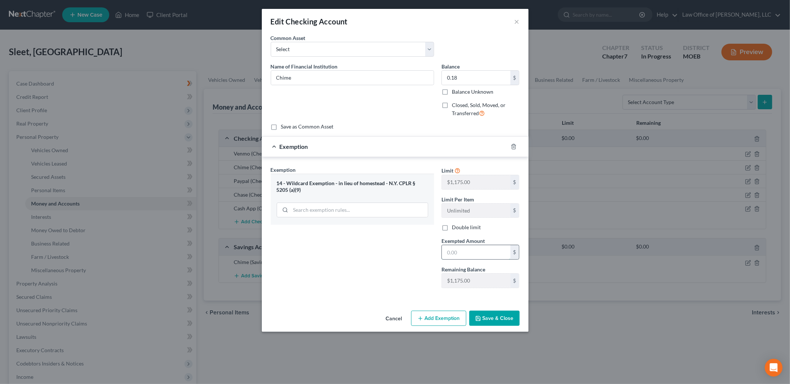
click at [458, 256] on input "text" at bounding box center [476, 252] width 69 height 14
type input "0.18"
click at [485, 321] on button "Save & Close" at bounding box center [494, 319] width 50 height 16
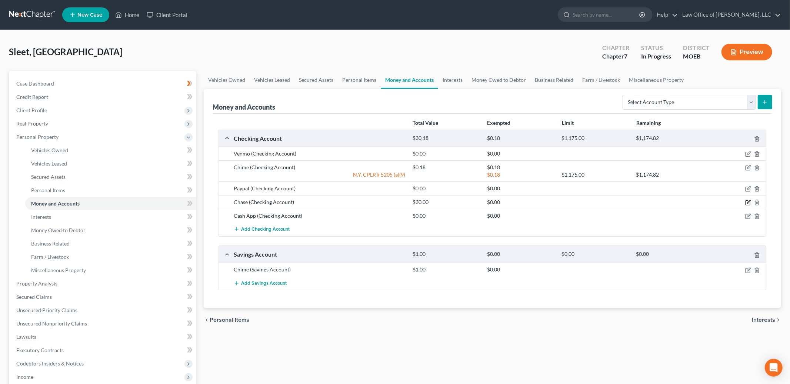
click at [751, 202] on icon "button" at bounding box center [748, 203] width 6 height 6
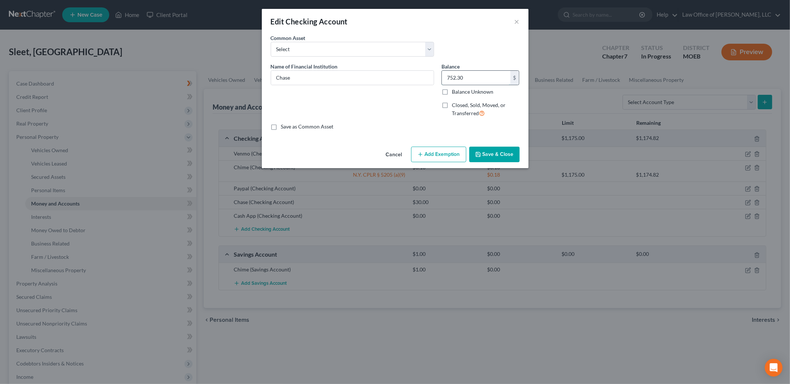
type input "752.30"
click at [422, 157] on icon "button" at bounding box center [421, 155] width 6 height 6
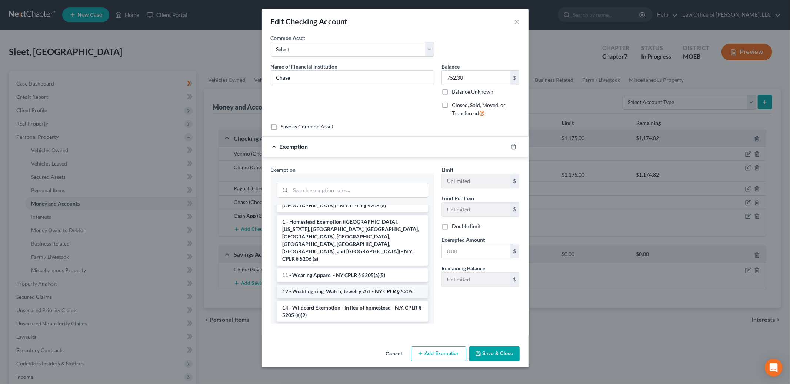
scroll to position [146, 0]
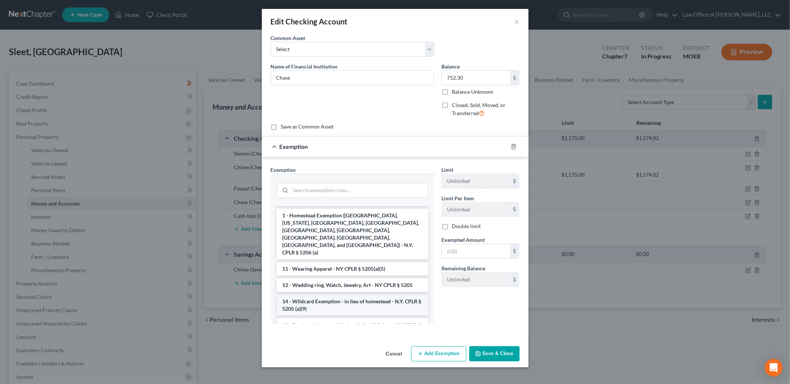
click at [390, 295] on li "14 - Wildcard Exemption - in lieu of homestead - N.Y. CPLR § 5205 (a)(9)" at bounding box center [353, 305] width 152 height 21
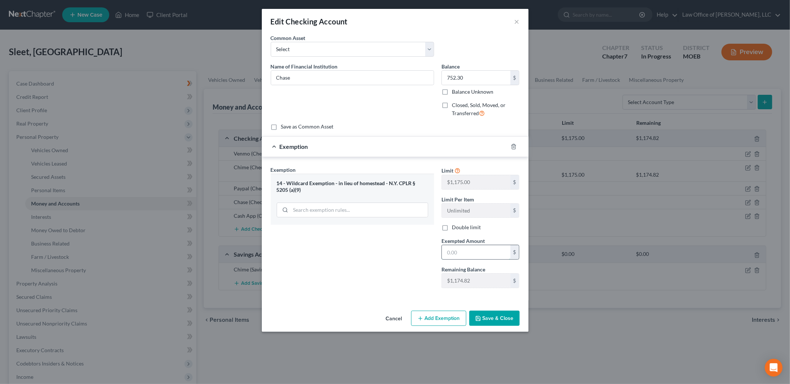
click at [495, 256] on input "text" at bounding box center [476, 252] width 69 height 14
type input "752.30"
click at [503, 321] on button "Save & Close" at bounding box center [494, 319] width 50 height 16
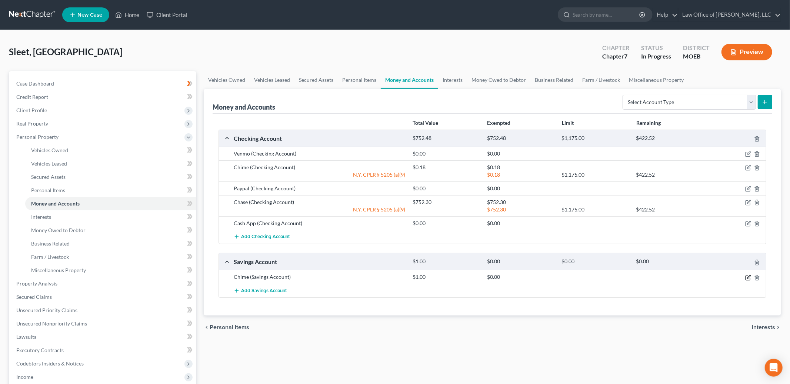
click at [748, 277] on icon "button" at bounding box center [748, 276] width 3 height 3
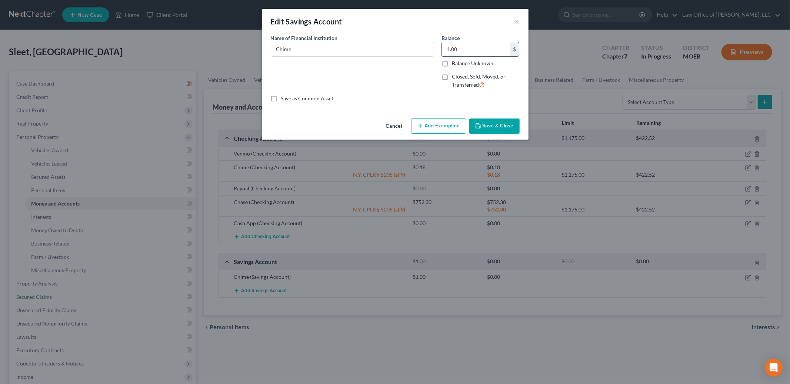
drag, startPoint x: 460, startPoint y: 49, endPoint x: 454, endPoint y: 46, distance: 6.8
click at [454, 46] on input "1.00" at bounding box center [476, 49] width 69 height 14
type input "0.15"
click at [437, 129] on button "Add Exemption" at bounding box center [438, 127] width 55 height 16
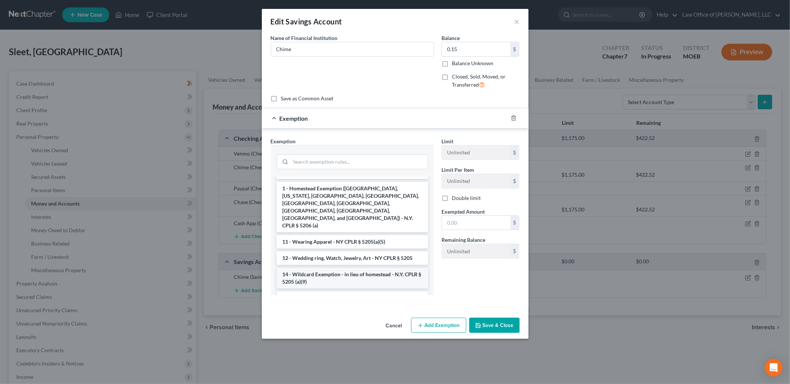
scroll to position [169, 0]
click at [383, 267] on li "14 - Wildcard Exemption - in lieu of homestead - N.Y. CPLR § 5205 (a)(9)" at bounding box center [353, 277] width 152 height 21
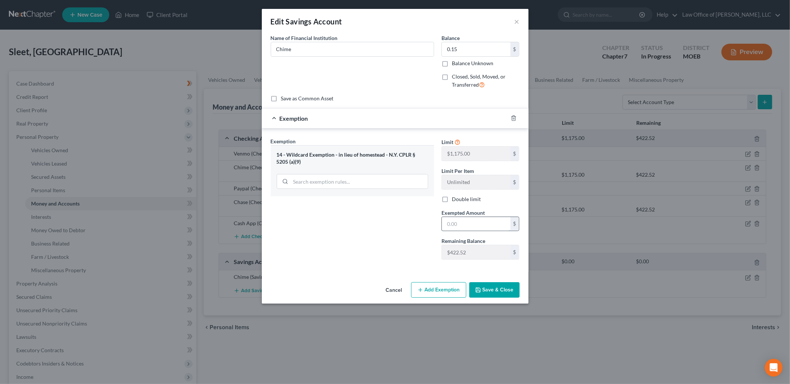
click at [459, 226] on input "text" at bounding box center [476, 224] width 69 height 14
type input "0.15"
click at [501, 295] on button "Save & Close" at bounding box center [494, 290] width 50 height 16
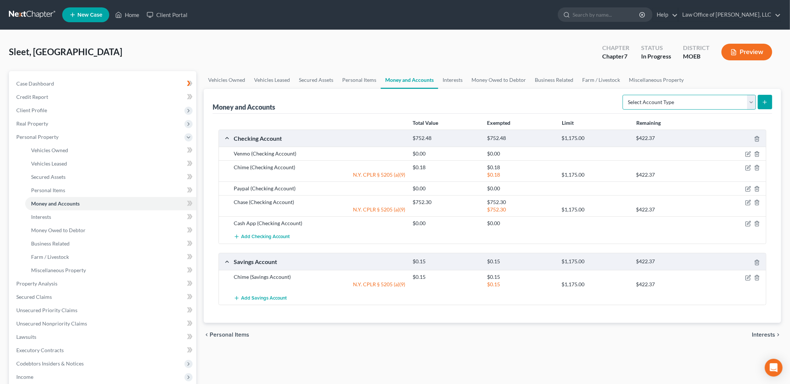
click at [661, 103] on select "Select Account Type Brokerage Cash on Hand Certificates of Deposit Checking Acc…" at bounding box center [689, 102] width 133 height 15
click at [659, 100] on select "Select Account Type Brokerage Cash on Hand Certificates of Deposit Checking Acc…" at bounding box center [689, 102] width 133 height 15
select select "cash_on_hand"
click at [624, 95] on select "Select Account Type Brokerage Cash on Hand Certificates of Deposit Checking Acc…" at bounding box center [689, 102] width 133 height 15
click at [763, 102] on icon "submit" at bounding box center [765, 102] width 6 height 6
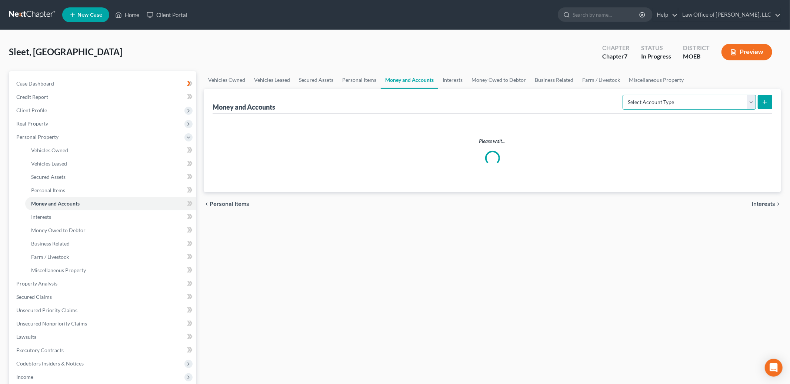
click at [686, 97] on select "Select Account Type Brokerage Cash on Hand Certificates of Deposit Checking Acc…" at bounding box center [689, 102] width 133 height 15
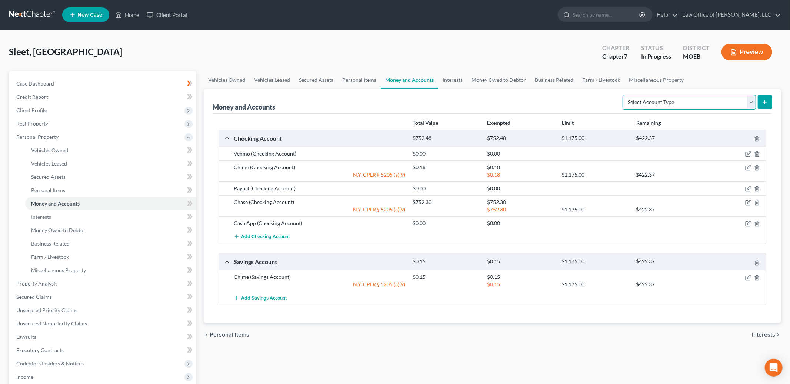
select select "cash_on_hand"
click at [624, 95] on select "Select Account Type Brokerage Cash on Hand Certificates of Deposit Checking Acc…" at bounding box center [689, 102] width 133 height 15
click at [765, 104] on icon "submit" at bounding box center [765, 102] width 6 height 6
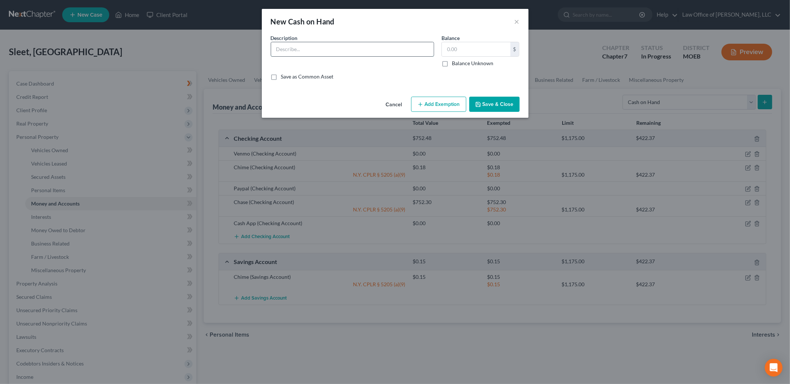
click at [319, 49] on input "text" at bounding box center [352, 49] width 163 height 14
type input "Cash"
click at [464, 48] on input "text" at bounding box center [476, 49] width 69 height 14
type input "5.00"
click at [442, 106] on button "Add Exemption" at bounding box center [438, 105] width 55 height 16
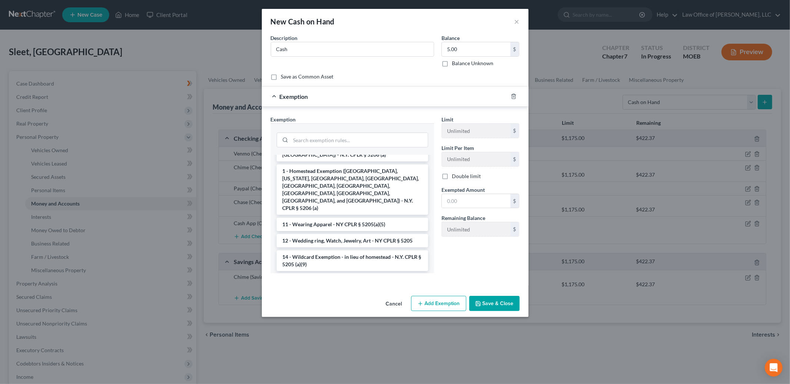
scroll to position [146, 0]
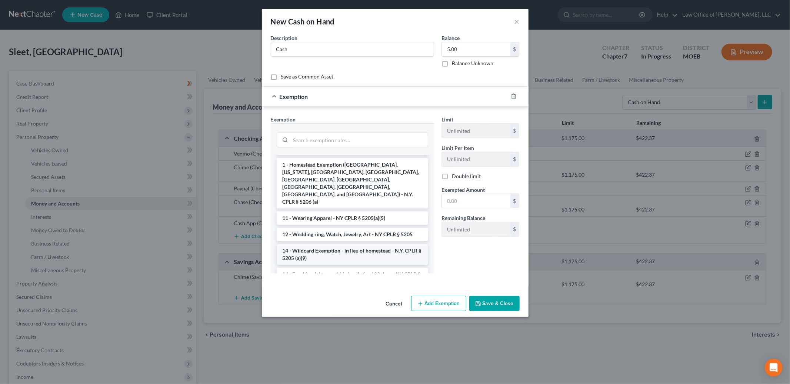
click at [393, 244] on li "14 - Wildcard Exemption - in lieu of homestead - N.Y. CPLR § 5205 (a)(9)" at bounding box center [353, 254] width 152 height 21
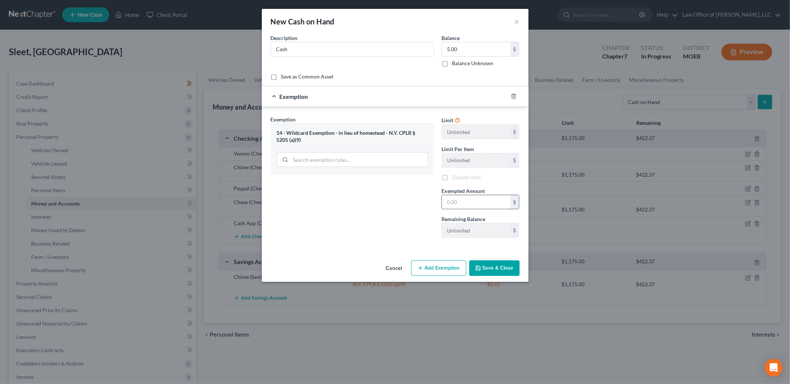
click at [466, 206] on input "text" at bounding box center [476, 202] width 69 height 14
type input "5.00"
click at [496, 265] on button "Save & Close" at bounding box center [494, 268] width 50 height 16
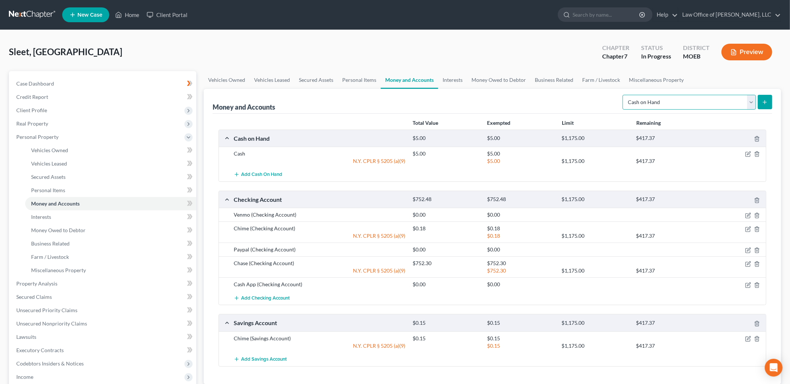
click at [650, 106] on select "Select Account Type Brokerage Cash on Hand Certificates of Deposit Checking Acc…" at bounding box center [689, 102] width 133 height 15
click at [450, 79] on link "Interests" at bounding box center [452, 80] width 29 height 18
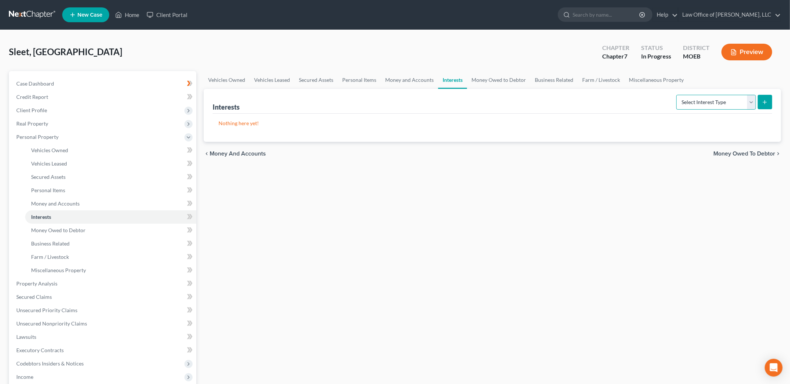
click at [707, 102] on select "Select Interest Type 401K Annuity Bond Education IRA Government Bond Government…" at bounding box center [716, 102] width 80 height 15
click at [414, 79] on link "Money and Accounts" at bounding box center [409, 80] width 57 height 18
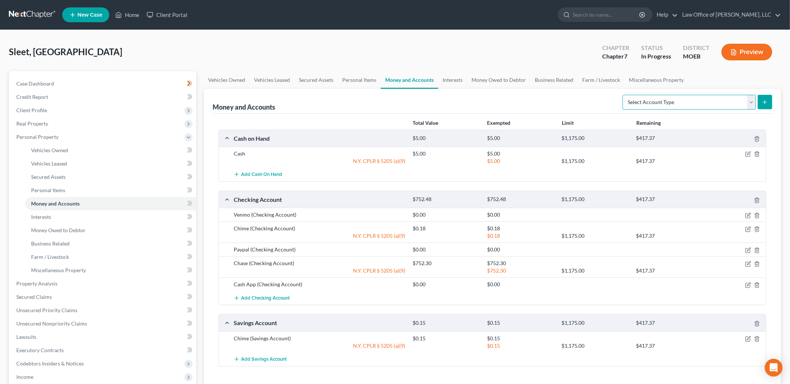
click at [670, 103] on select "Select Account Type Brokerage Cash on Hand Certificates of Deposit Checking Acc…" at bounding box center [689, 102] width 133 height 15
click at [743, 264] on div at bounding box center [737, 263] width 60 height 7
click at [747, 264] on icon "button" at bounding box center [748, 264] width 6 height 6
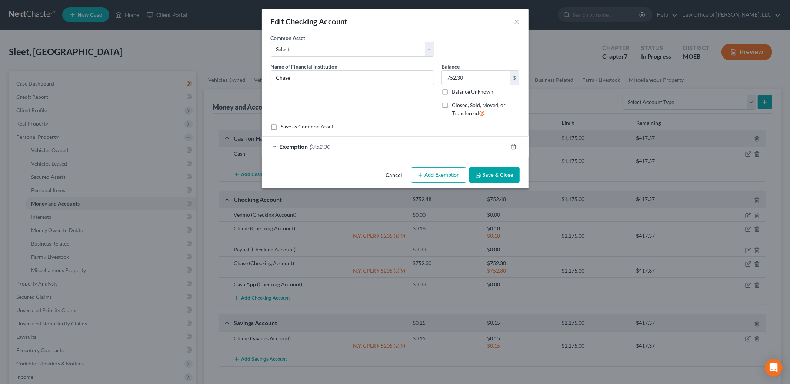
click at [426, 174] on button "Add Exemption" at bounding box center [438, 175] width 55 height 16
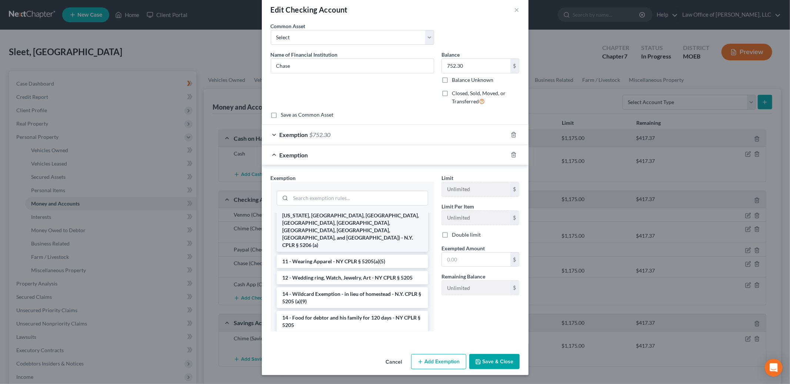
scroll to position [167, 0]
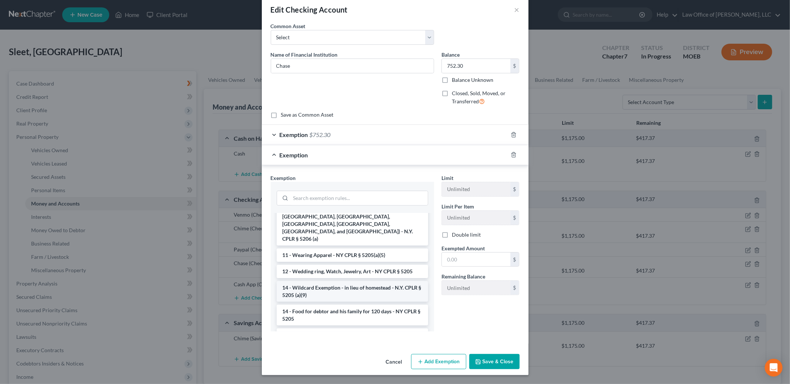
click at [372, 281] on li "14 - Wildcard Exemption - in lieu of homestead - N.Y. CPLR § 5205 (a)(9)" at bounding box center [353, 291] width 152 height 21
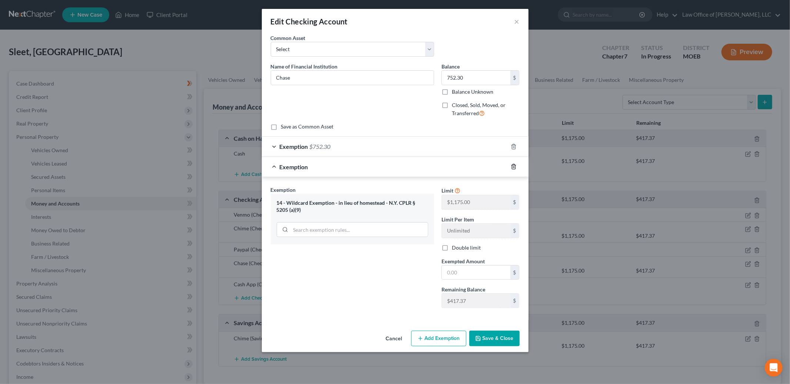
click at [511, 166] on icon "button" at bounding box center [514, 167] width 6 height 6
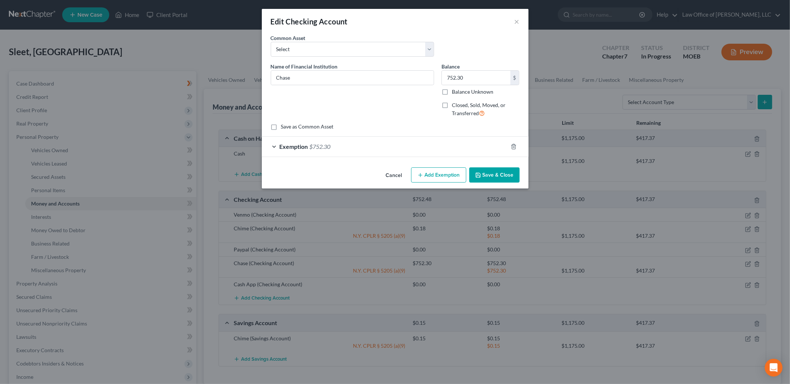
click at [442, 180] on button "Add Exemption" at bounding box center [438, 175] width 55 height 16
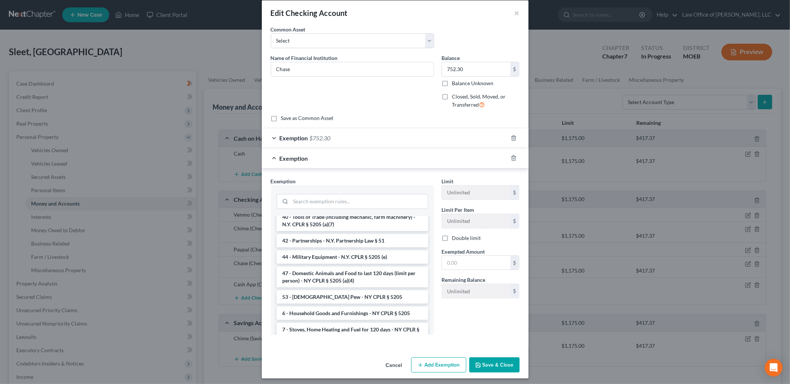
scroll to position [12, 0]
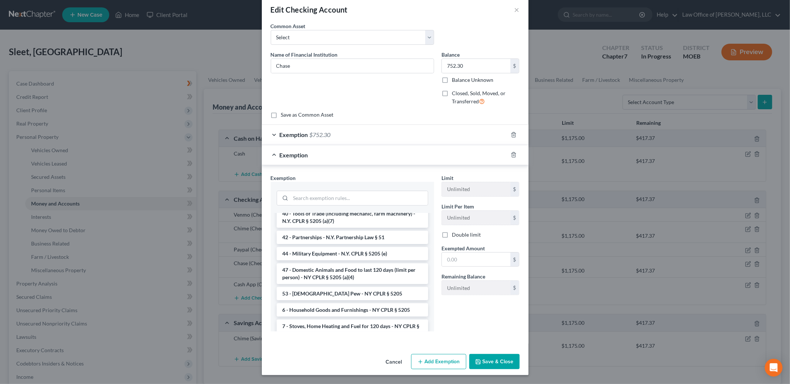
click at [495, 362] on button "Save & Close" at bounding box center [494, 362] width 50 height 16
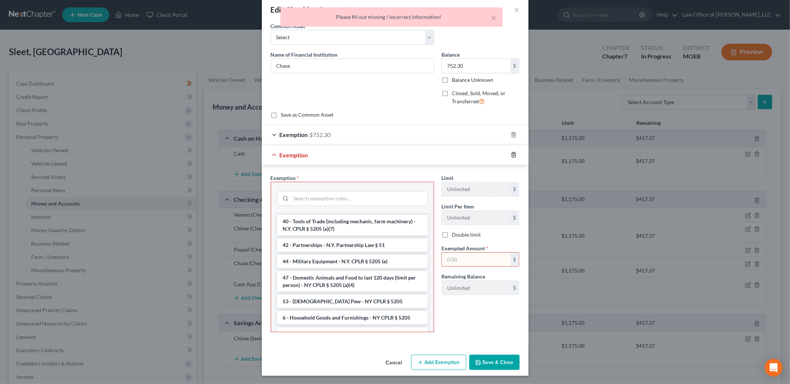
click at [514, 154] on icon "button" at bounding box center [514, 155] width 6 height 6
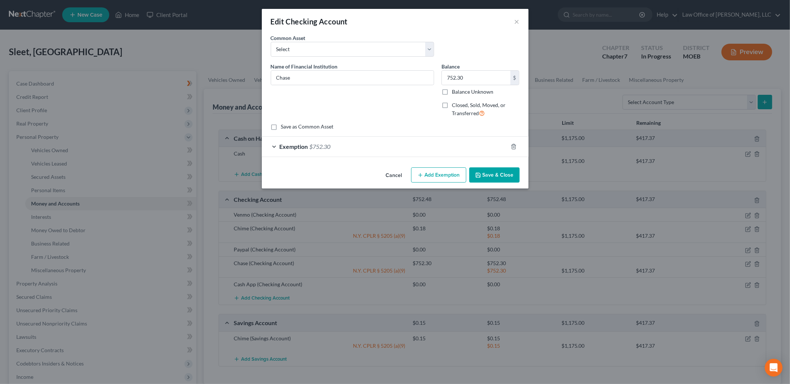
click at [499, 175] on button "Save & Close" at bounding box center [494, 175] width 50 height 16
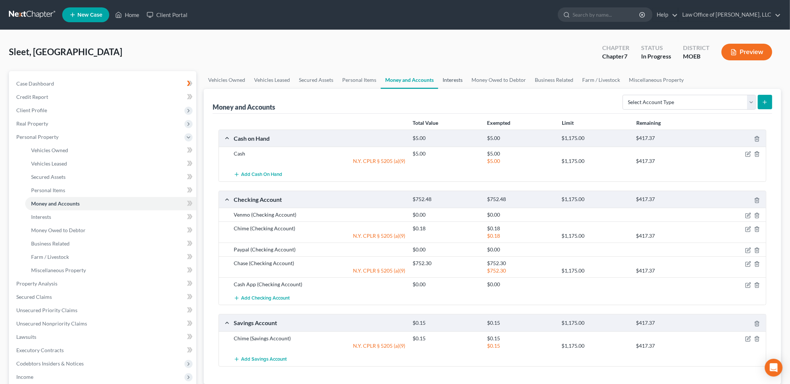
click at [456, 79] on link "Interests" at bounding box center [452, 80] width 29 height 18
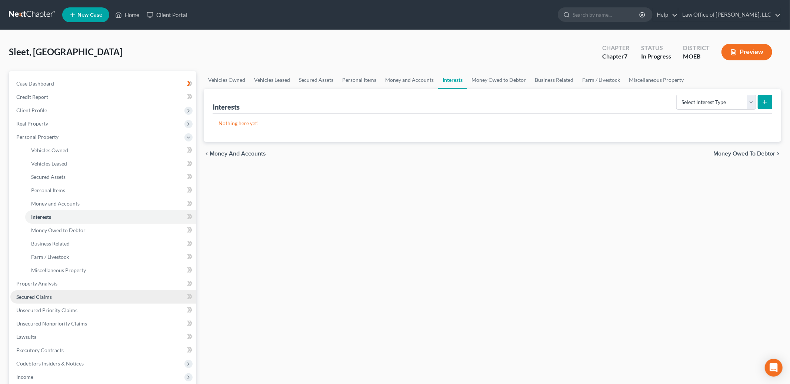
click at [62, 297] on link "Secured Claims" at bounding box center [103, 296] width 186 height 13
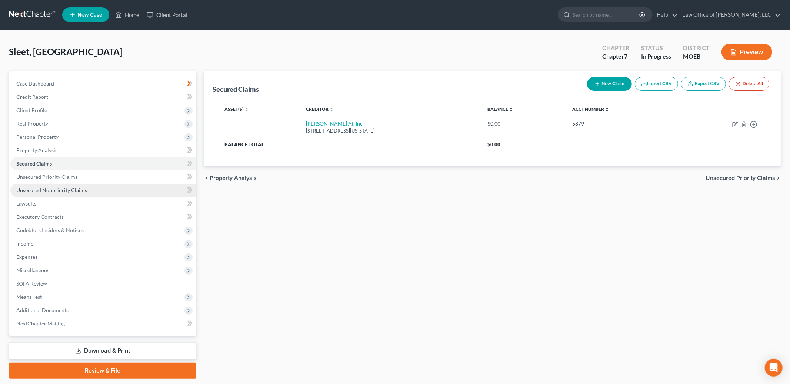
click at [101, 189] on link "Unsecured Nonpriority Claims" at bounding box center [103, 190] width 186 height 13
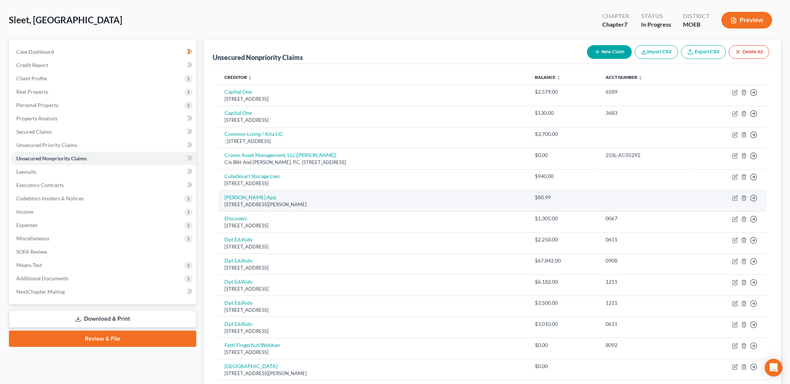
scroll to position [36, 0]
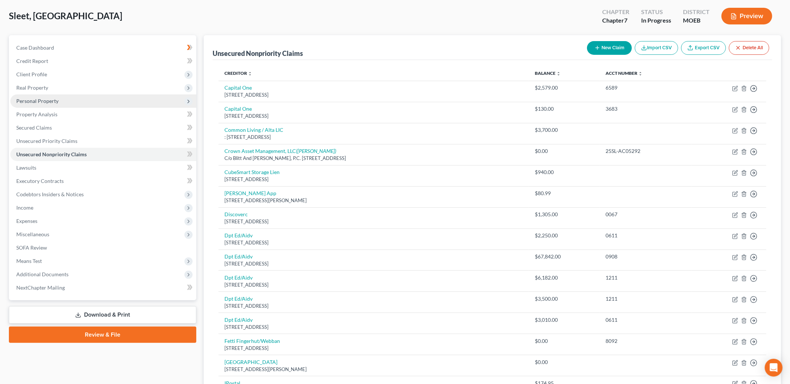
click at [53, 96] on span "Personal Property" at bounding box center [103, 100] width 186 height 13
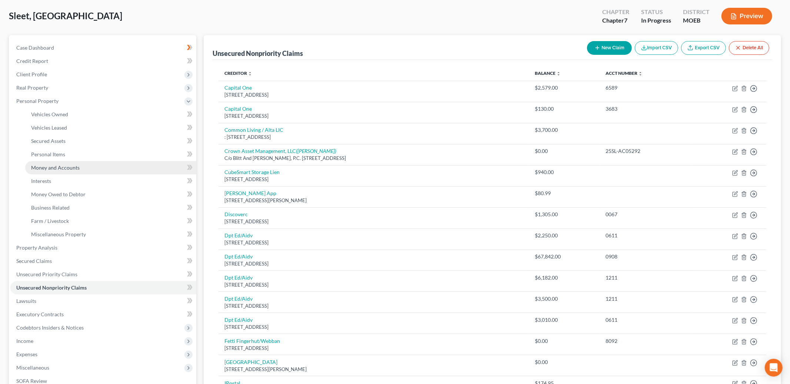
click at [58, 161] on link "Money and Accounts" at bounding box center [110, 167] width 171 height 13
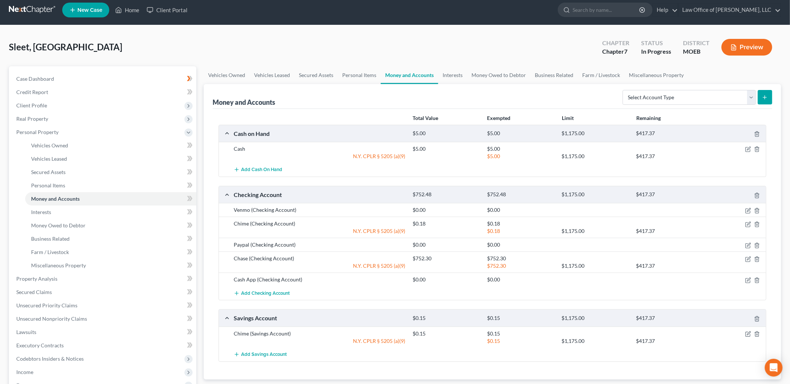
scroll to position [6, 0]
